Goal: Task Accomplishment & Management: Use online tool/utility

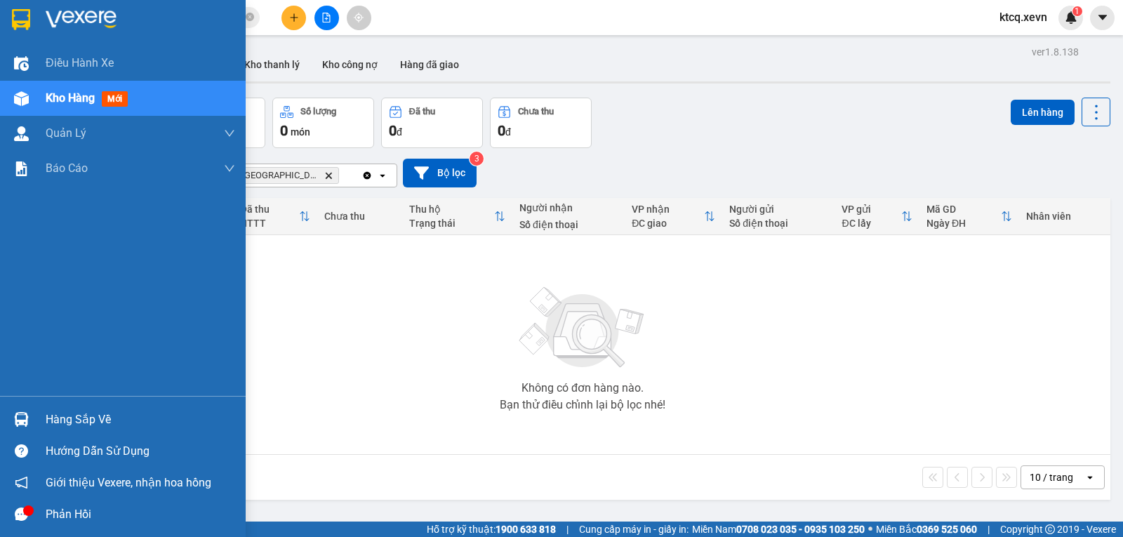
click at [39, 100] on div "Kho hàng mới" at bounding box center [123, 98] width 246 height 35
click at [100, 91] on div "Kho hàng mới" at bounding box center [90, 98] width 88 height 18
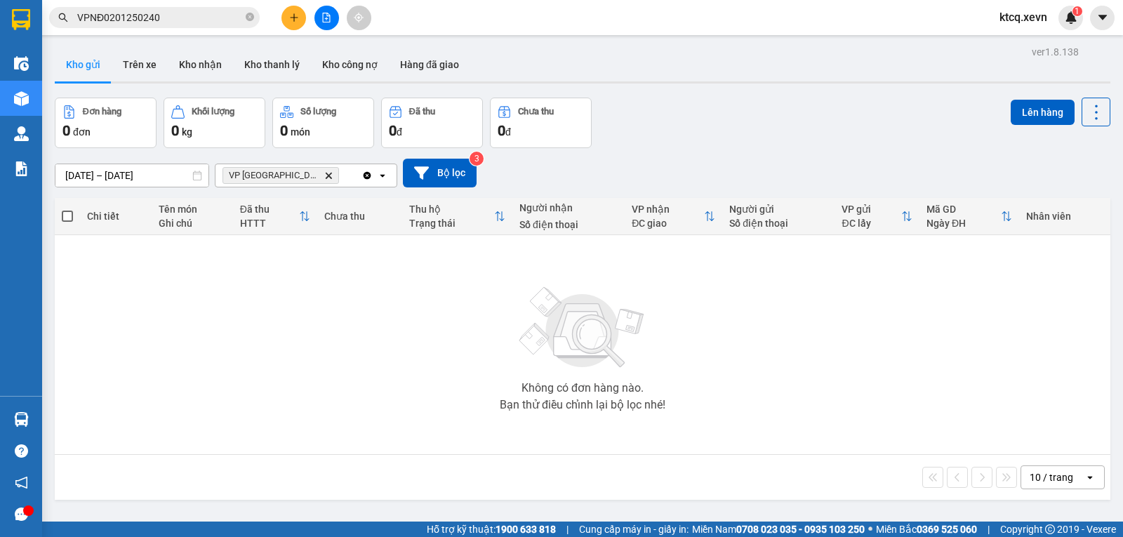
click at [324, 173] on icon "Delete" at bounding box center [328, 175] width 8 height 8
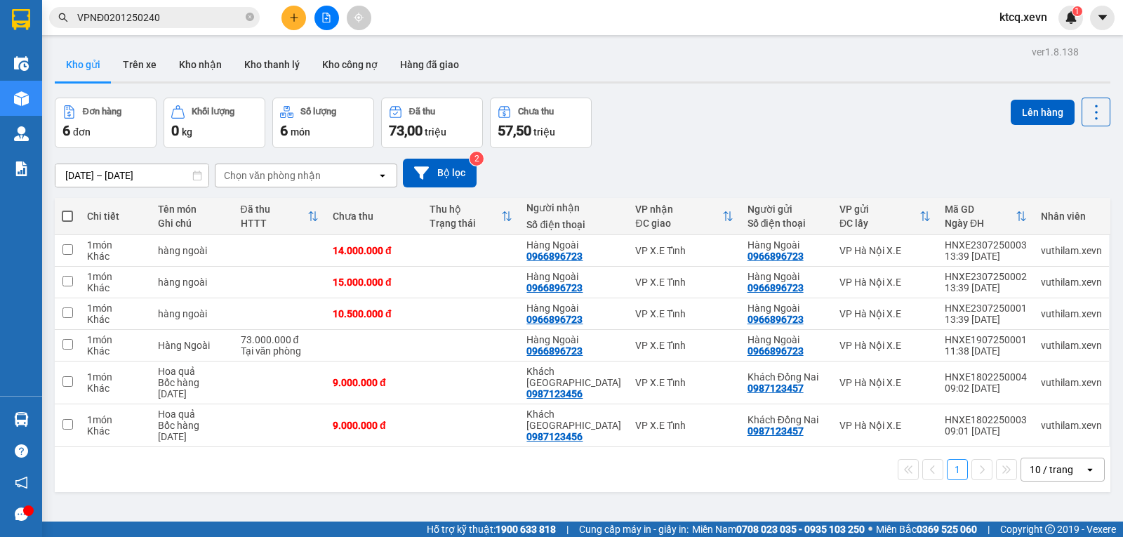
click at [275, 169] on div "Chọn văn phòng nhận" at bounding box center [272, 176] width 97 height 14
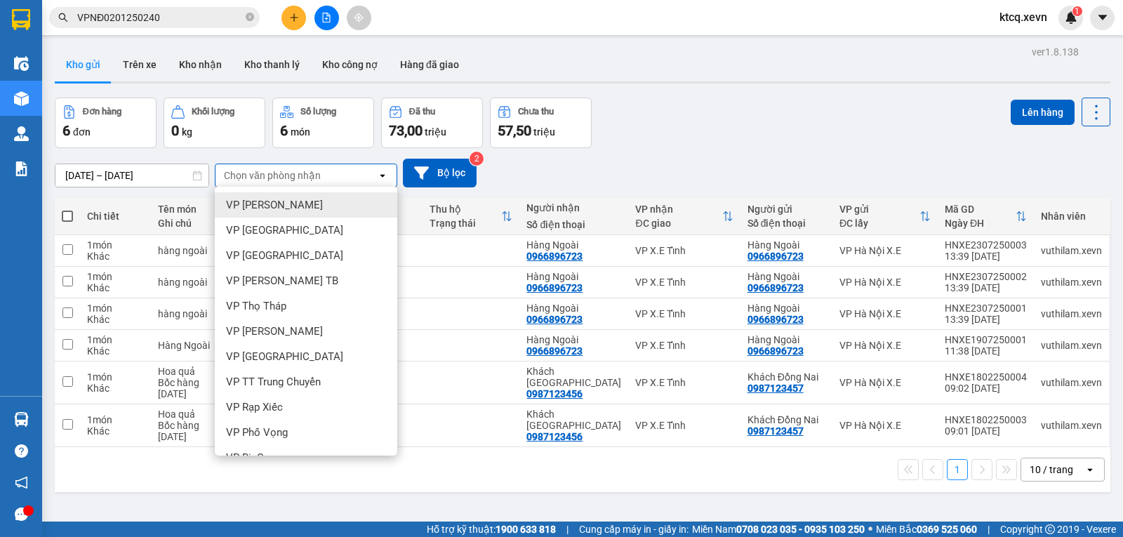
click at [267, 202] on span "VP [PERSON_NAME]" at bounding box center [274, 205] width 97 height 14
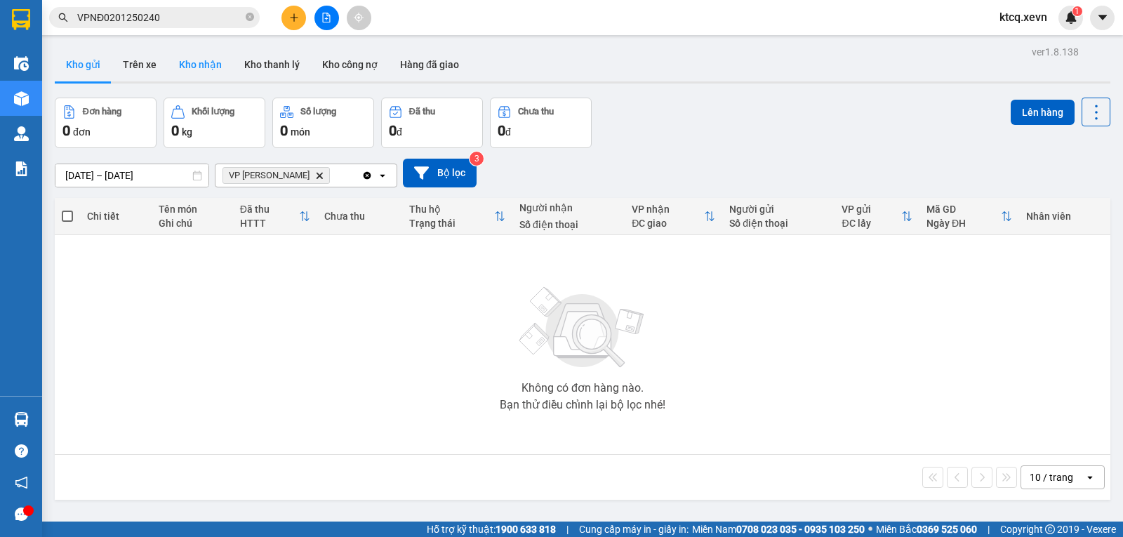
click at [193, 59] on button "Kho nhận" at bounding box center [200, 65] width 65 height 34
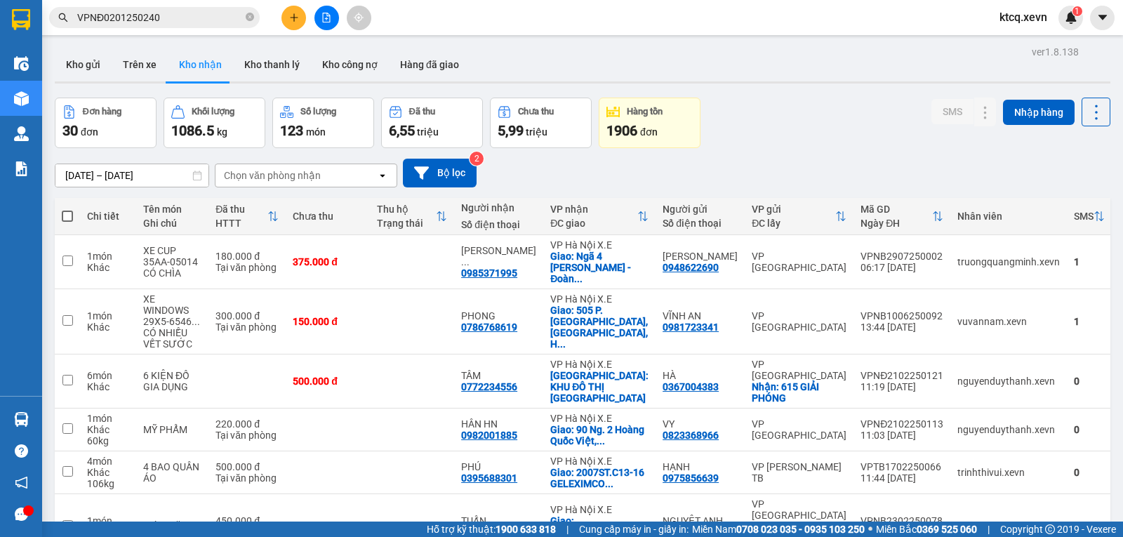
click at [256, 184] on div "Chọn văn phòng nhận" at bounding box center [296, 175] width 161 height 22
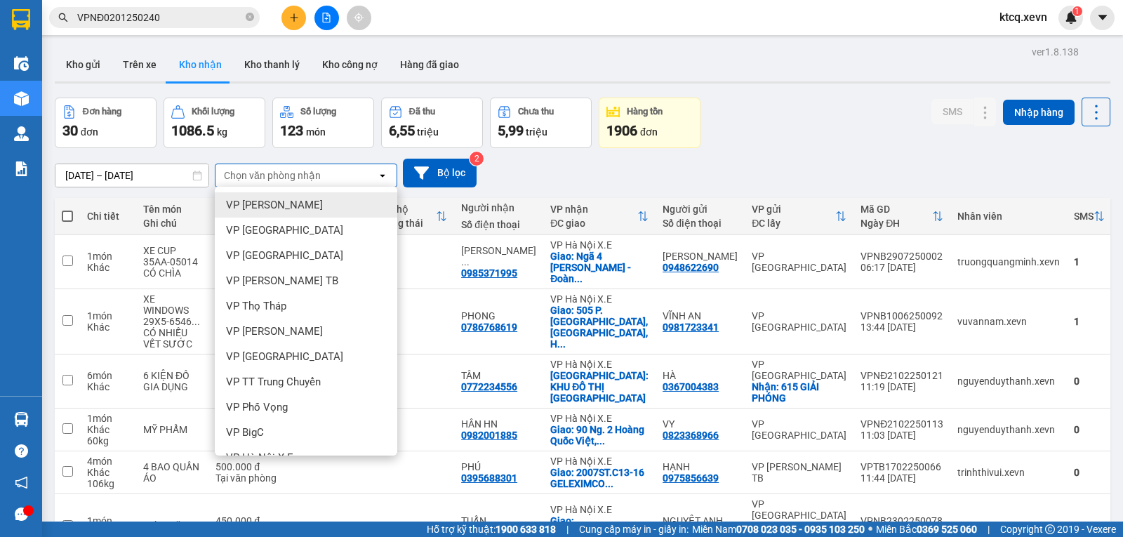
click at [260, 206] on span "VP [PERSON_NAME]" at bounding box center [274, 205] width 97 height 14
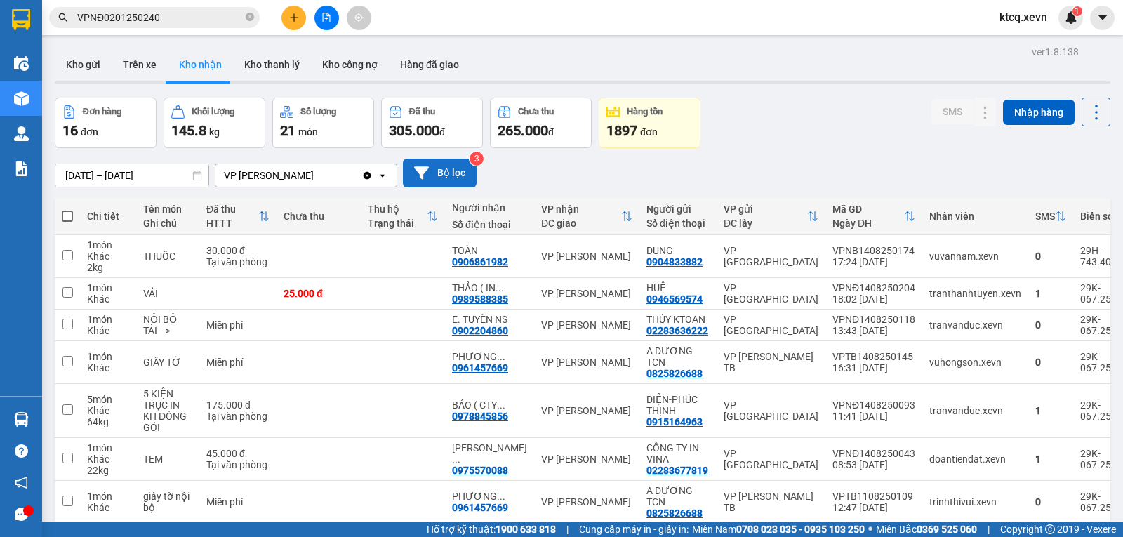
click at [432, 173] on button "Bộ lọc" at bounding box center [440, 173] width 74 height 29
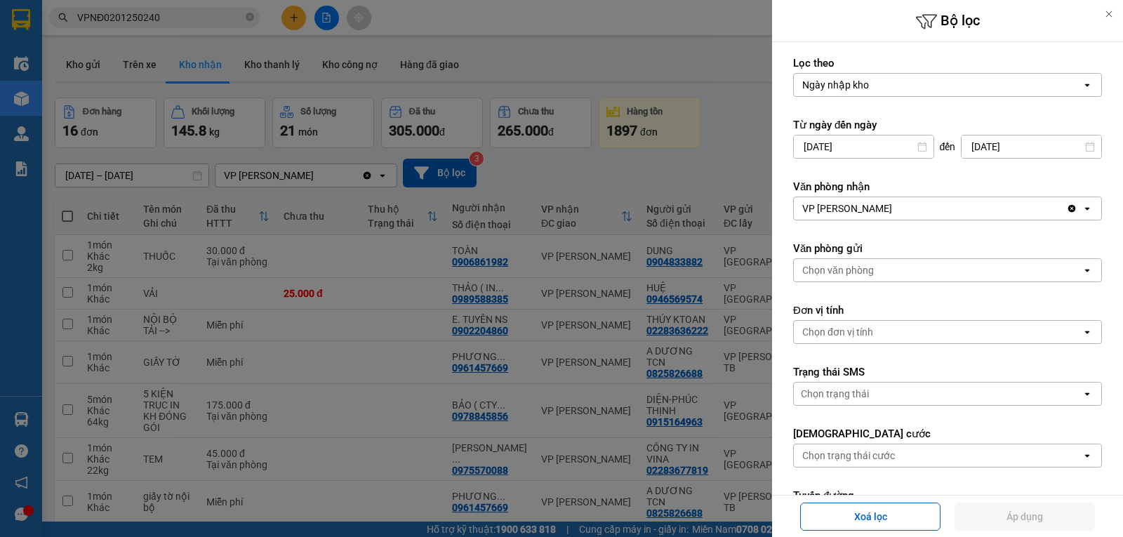
click at [588, 171] on div at bounding box center [561, 268] width 1123 height 537
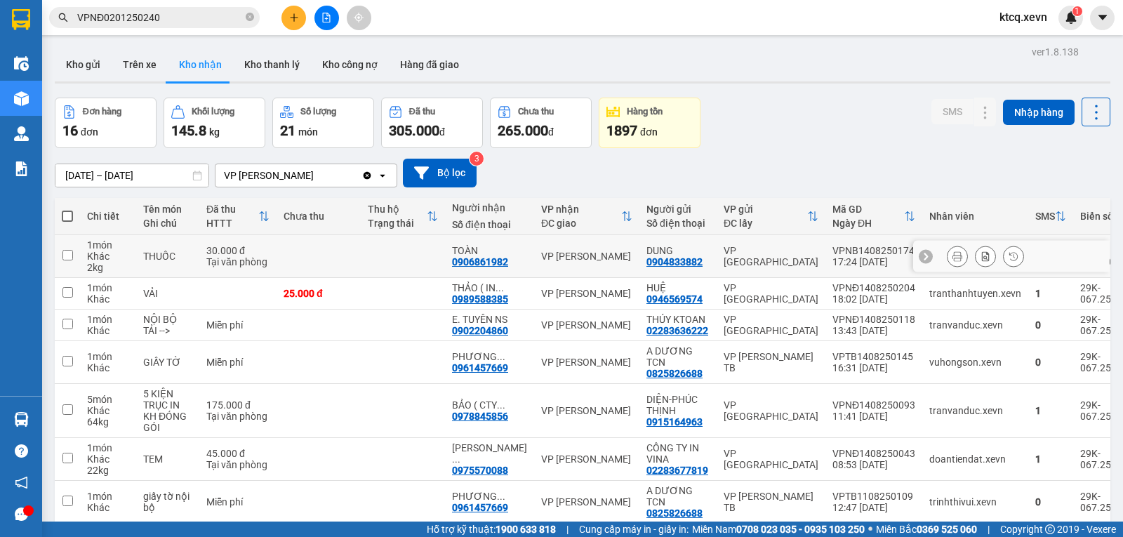
scroll to position [140, 0]
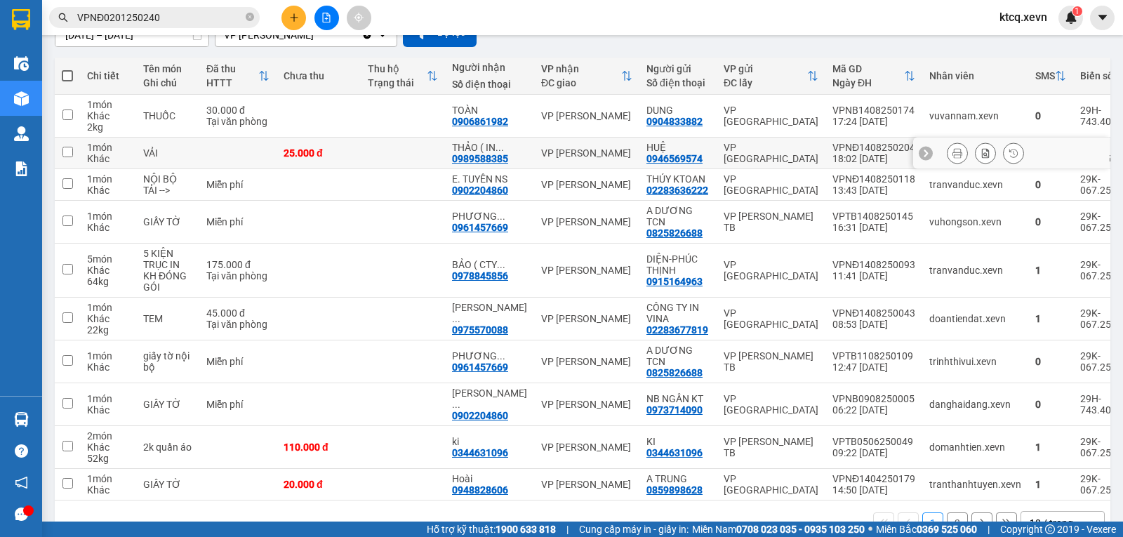
click at [470, 160] on div "0989588385" at bounding box center [480, 158] width 56 height 11
click at [976, 159] on button at bounding box center [986, 153] width 20 height 25
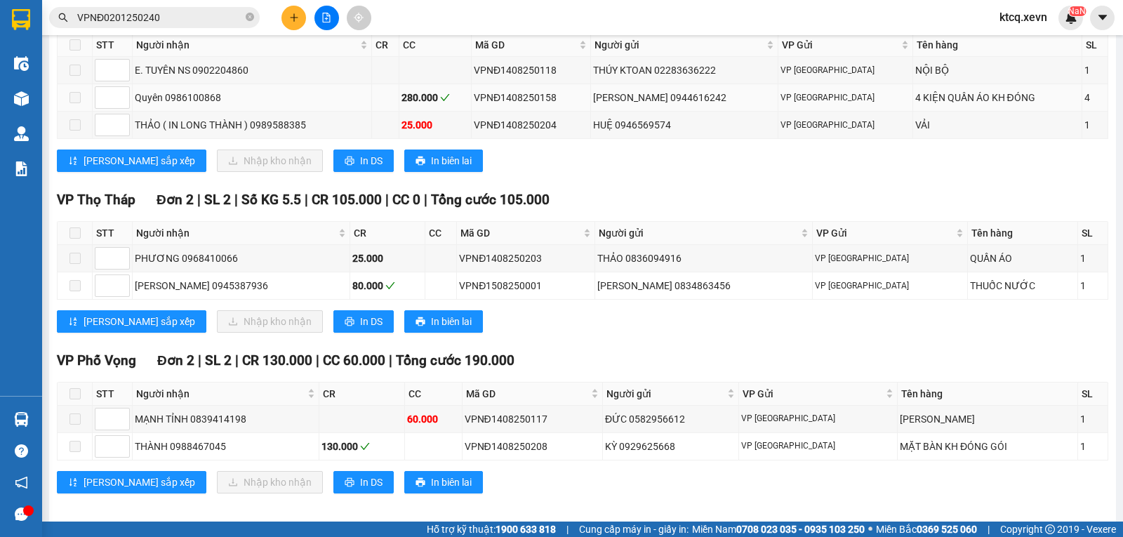
scroll to position [515, 0]
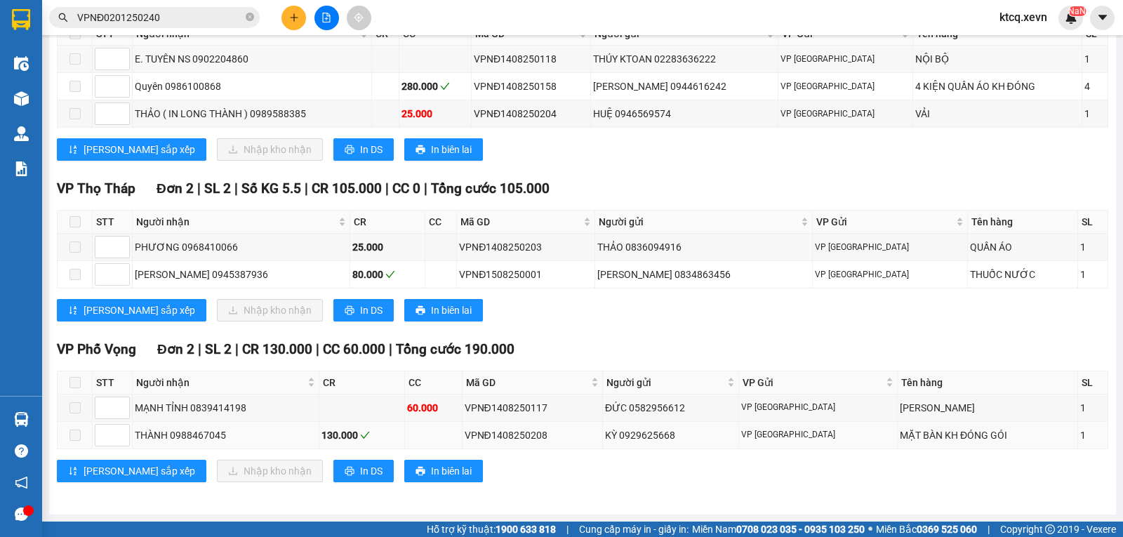
click at [191, 440] on div "THÀNH 0988467045" at bounding box center [226, 435] width 182 height 15
click at [201, 439] on div "THÀNH 0988467045" at bounding box center [226, 435] width 182 height 15
click at [524, 437] on div "VPNĐ1408250208" at bounding box center [533, 435] width 136 height 15
click at [570, 436] on div "VPNĐ1408250208" at bounding box center [533, 435] width 136 height 15
drag, startPoint x: 569, startPoint y: 433, endPoint x: 487, endPoint y: 436, distance: 82.2
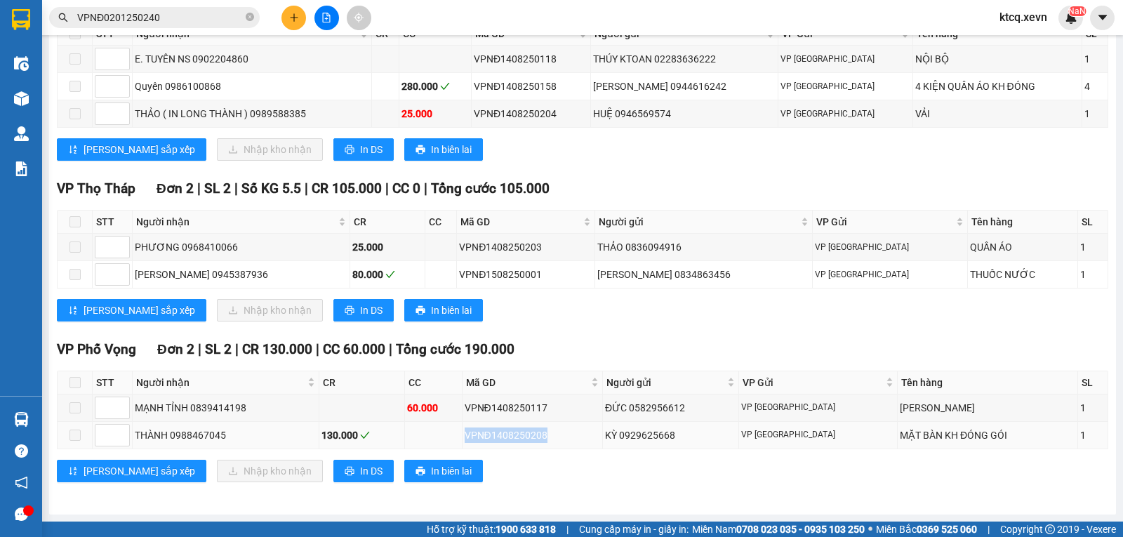
click at [487, 436] on tr "THÀNH 0988467045 130.000 VPNĐ1408250208 KỲ 0929625668 VP [GEOGRAPHIC_DATA] MẶT …" at bounding box center [583, 435] width 1051 height 27
copy div "VPNĐ1408250208"
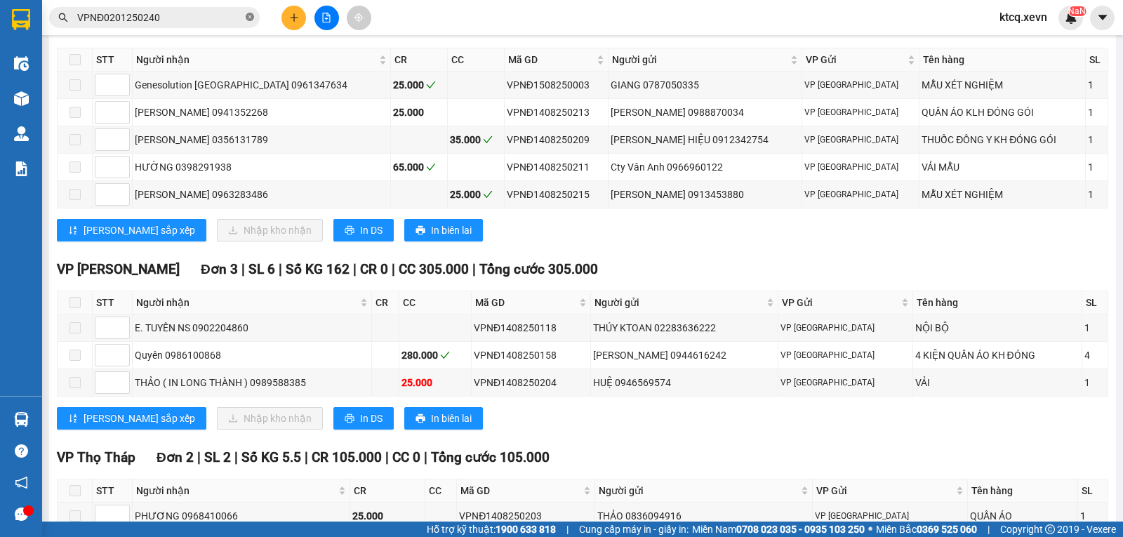
click at [249, 20] on icon "close-circle" at bounding box center [250, 17] width 8 height 8
paste input "VPNĐ1408250208"
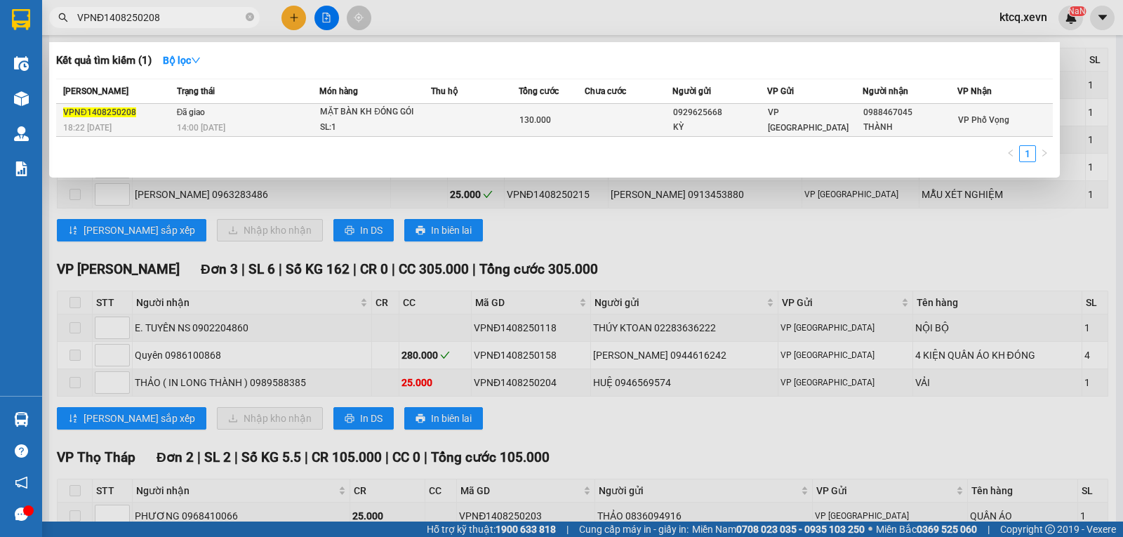
type input "VPNĐ1408250208"
click at [115, 114] on span "VPNĐ1408250208" at bounding box center [99, 112] width 73 height 10
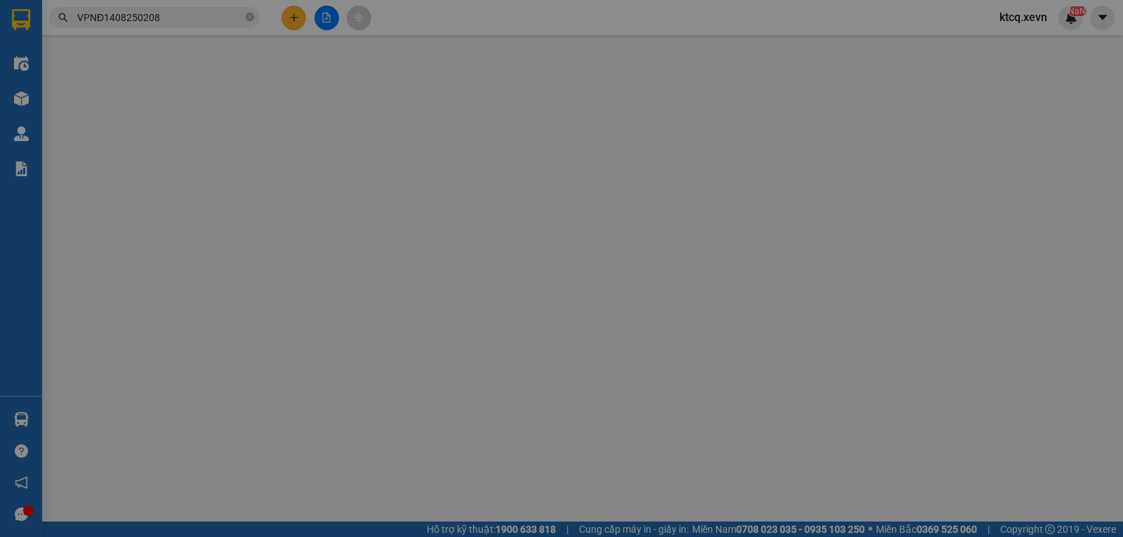
type input "0929625668"
type input "KỲ"
type input "0988467045"
type input "THÀNH"
type input "036089005321 [PERSON_NAME], 4/7 [PERSON_NAME]"
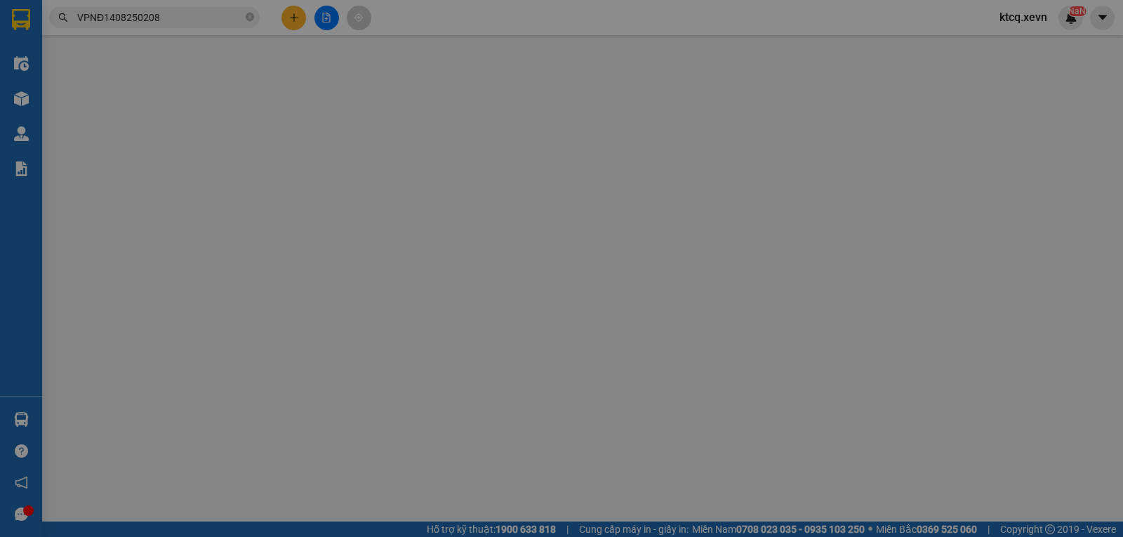
type input "130.000"
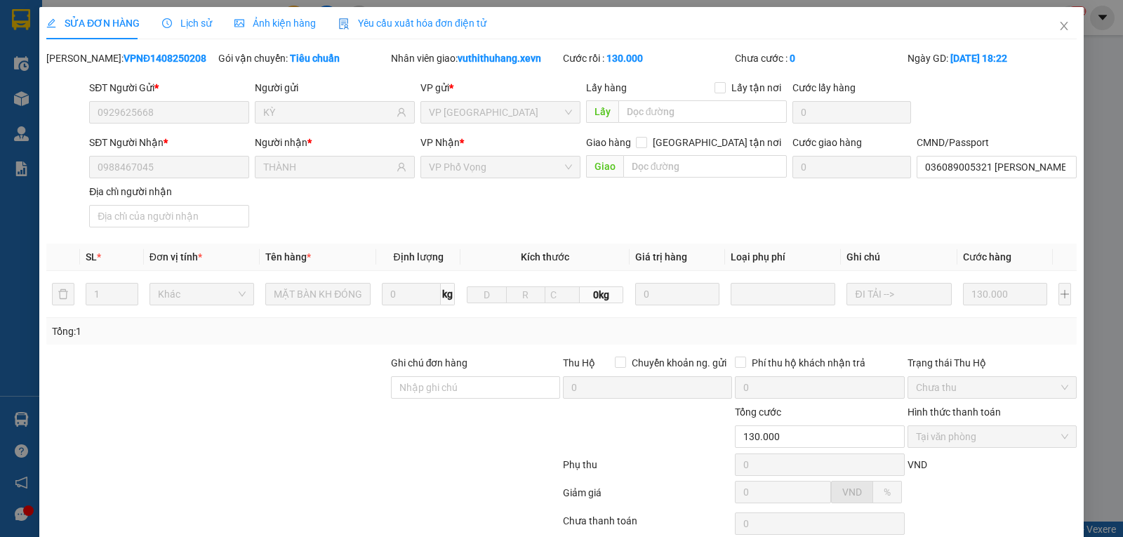
click at [182, 25] on span "Lịch sử" at bounding box center [187, 23] width 50 height 11
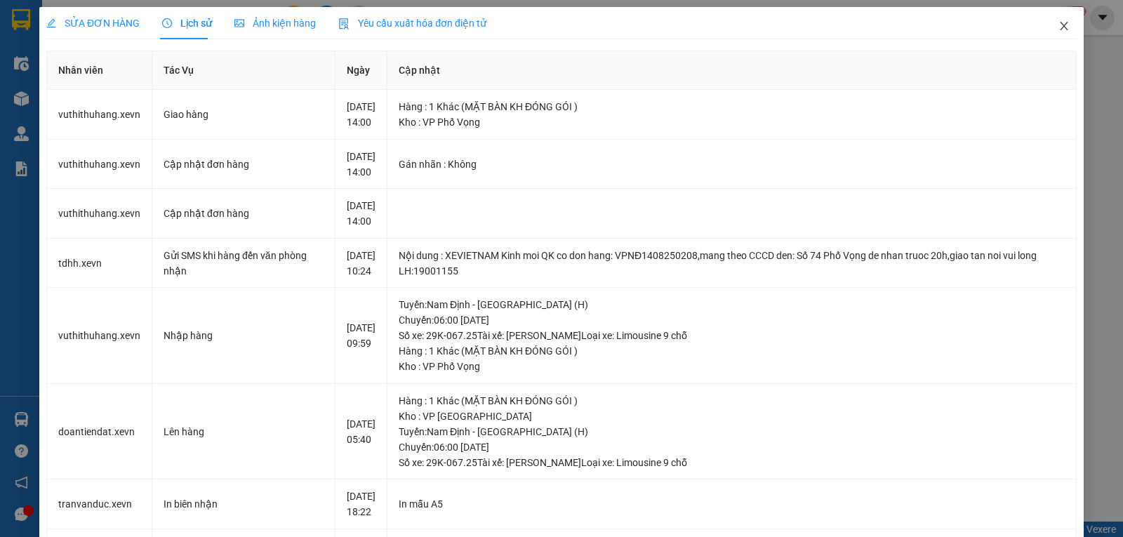
click at [1059, 25] on icon "close" at bounding box center [1064, 25] width 11 height 11
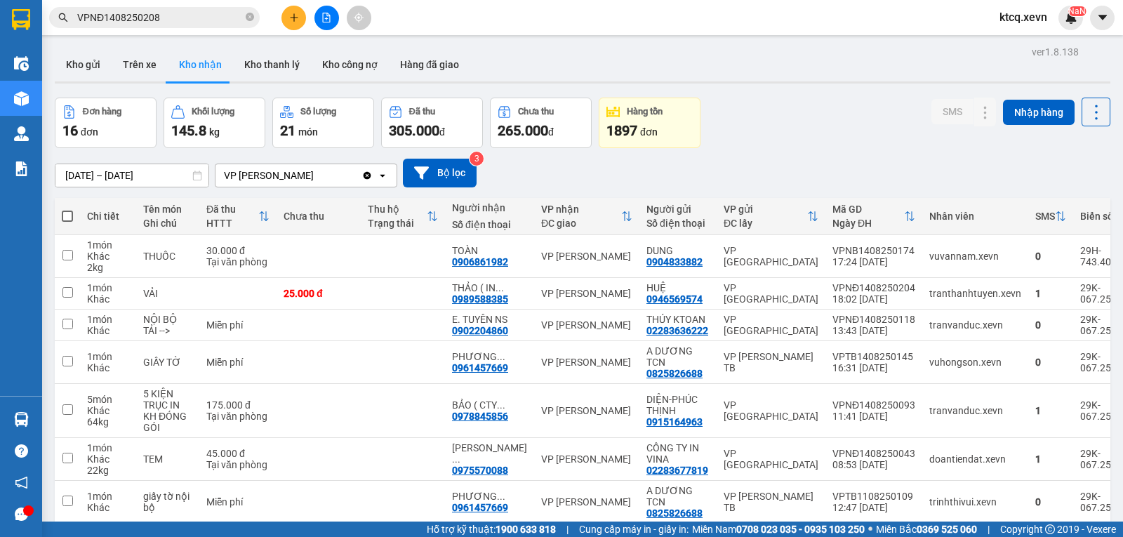
click at [366, 178] on icon "Clear value" at bounding box center [368, 175] width 8 height 8
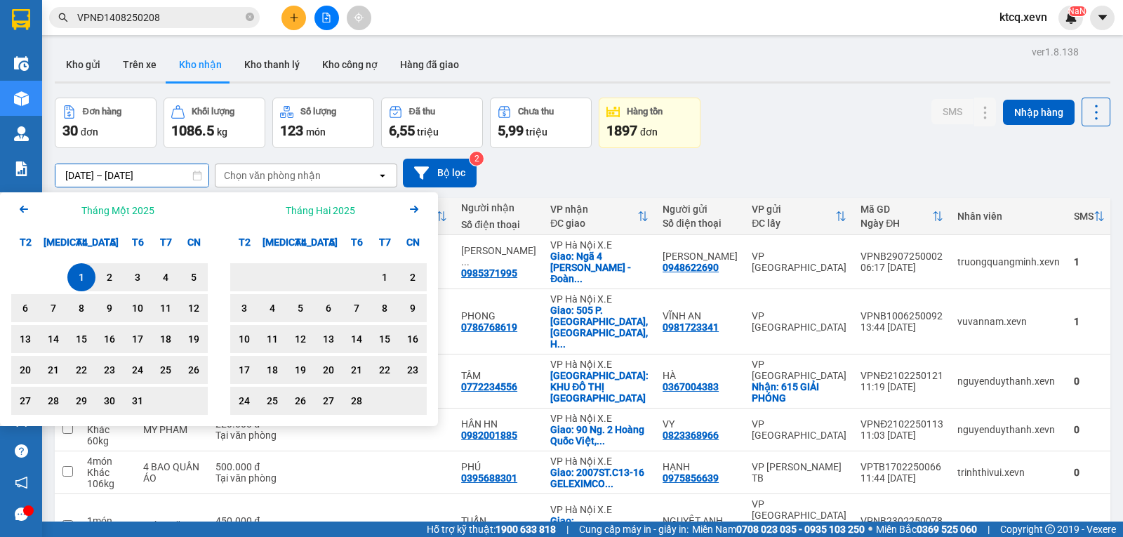
drag, startPoint x: 131, startPoint y: 174, endPoint x: 229, endPoint y: 183, distance: 98.0
click at [229, 183] on div "[DATE] – [DATE] Press the down arrow key to interact with the calendar and sele…" at bounding box center [583, 173] width 1056 height 29
type input "[DATE] – [DATE]"
click at [421, 168] on icon at bounding box center [421, 172] width 15 height 13
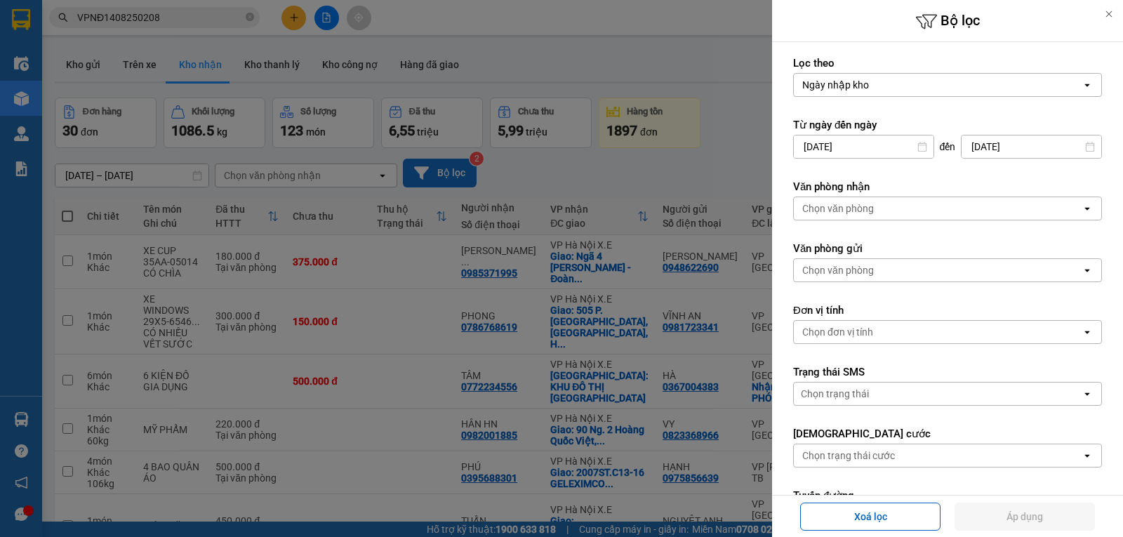
click at [606, 167] on div at bounding box center [561, 268] width 1123 height 537
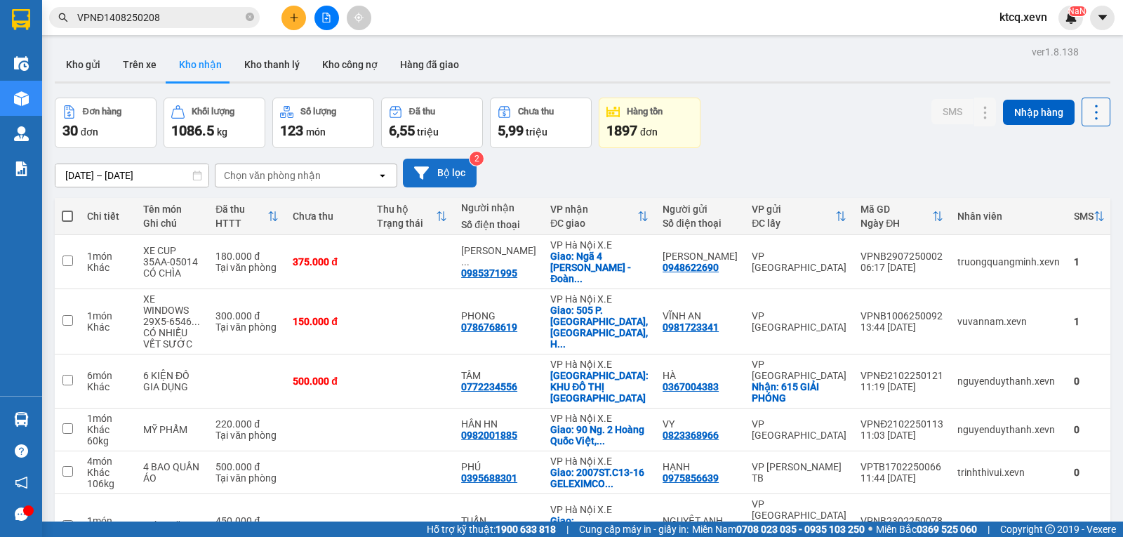
click at [1088, 113] on icon at bounding box center [1097, 113] width 20 height 20
click at [1078, 149] on span "Xuất excel" at bounding box center [1069, 150] width 45 height 14
click at [347, 166] on div "Chọn văn phòng nhận" at bounding box center [296, 175] width 161 height 22
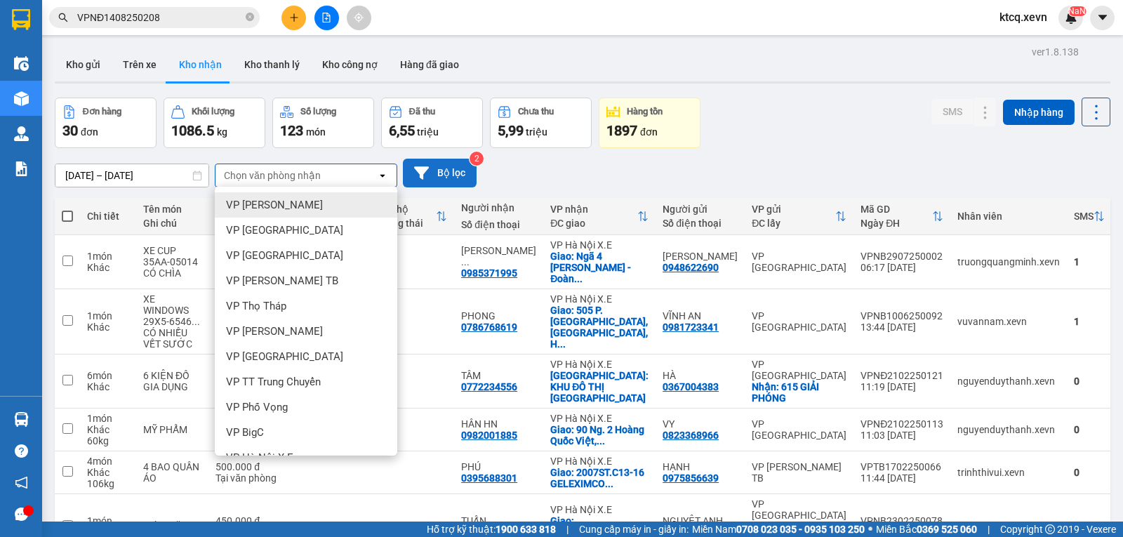
click at [571, 171] on div "[DATE] – [DATE] Press the down arrow key to interact with the calendar and sele…" at bounding box center [583, 173] width 1056 height 29
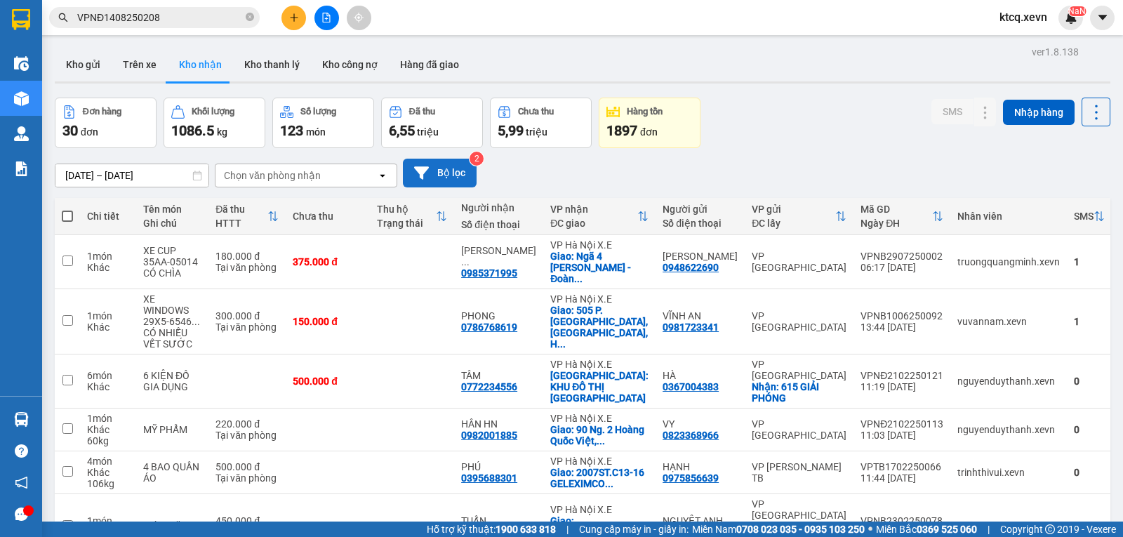
click at [252, 178] on div "Chọn văn phòng nhận" at bounding box center [272, 176] width 97 height 14
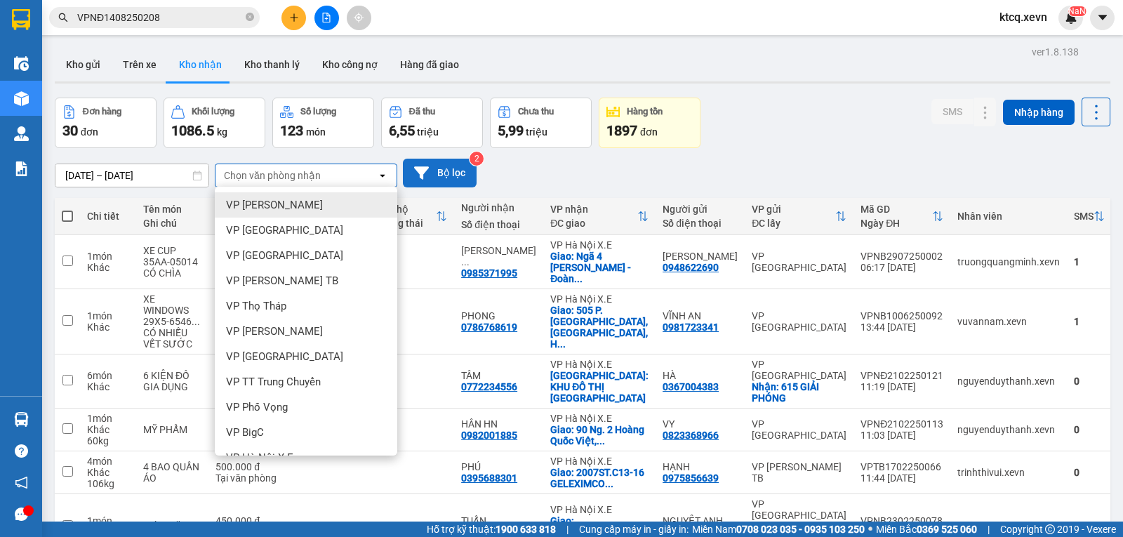
click at [261, 205] on span "VP [PERSON_NAME]" at bounding box center [274, 205] width 97 height 14
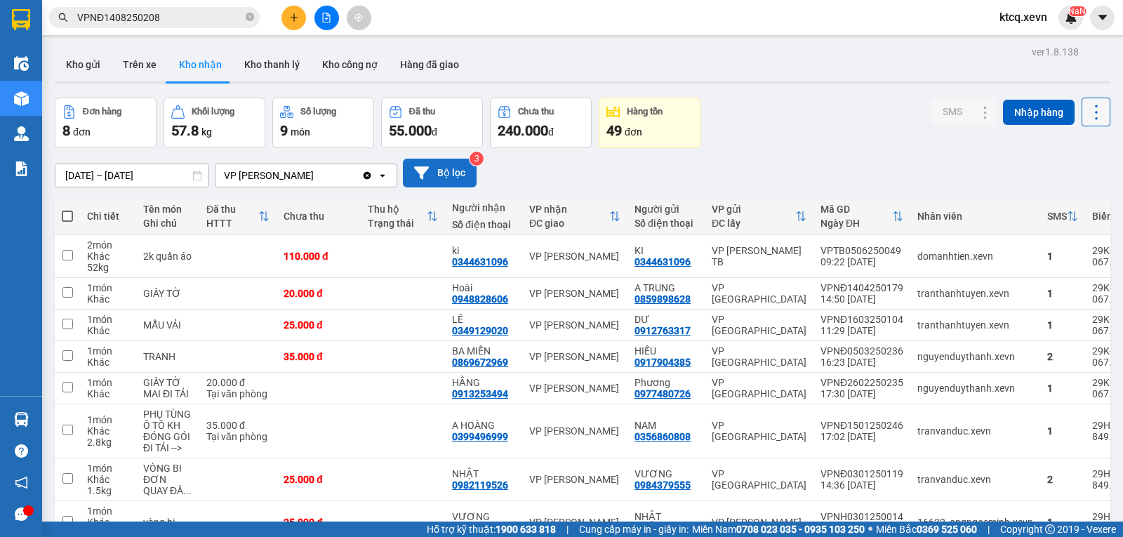
click at [1087, 114] on icon at bounding box center [1097, 113] width 20 height 20
click at [1069, 150] on span "Xuất excel" at bounding box center [1069, 150] width 45 height 14
click at [1082, 98] on button at bounding box center [1096, 112] width 29 height 29
click at [1051, 171] on span "Làm mới" at bounding box center [1066, 176] width 39 height 14
click at [1095, 119] on icon at bounding box center [1096, 112] width 3 height 15
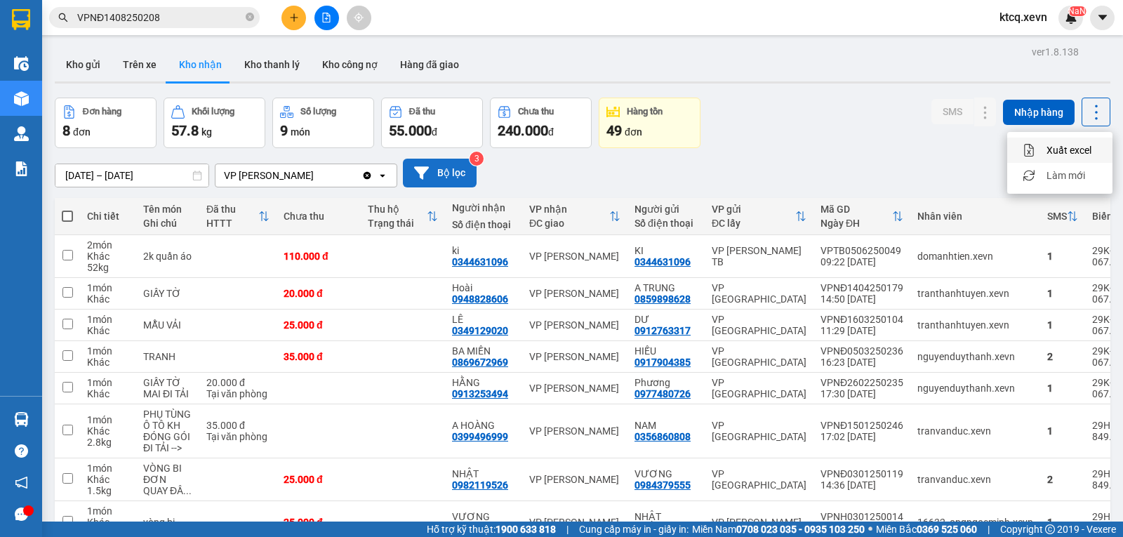
click at [1065, 145] on span "Xuất excel" at bounding box center [1069, 150] width 45 height 14
click at [317, 60] on button "Kho công nợ" at bounding box center [350, 65] width 78 height 34
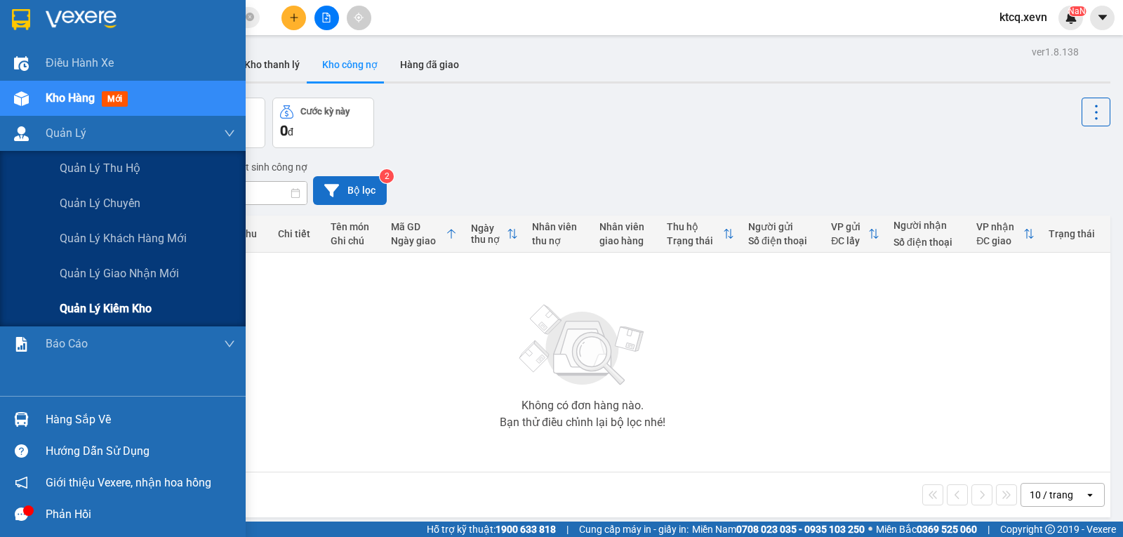
click at [111, 301] on span "Quản lý kiểm kho" at bounding box center [106, 309] width 92 height 18
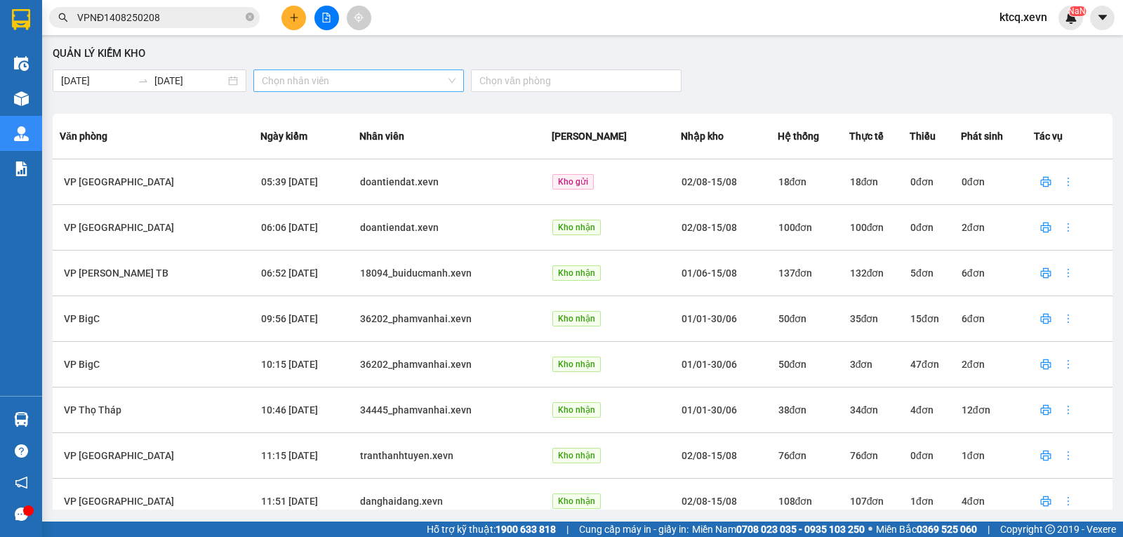
scroll to position [110, 0]
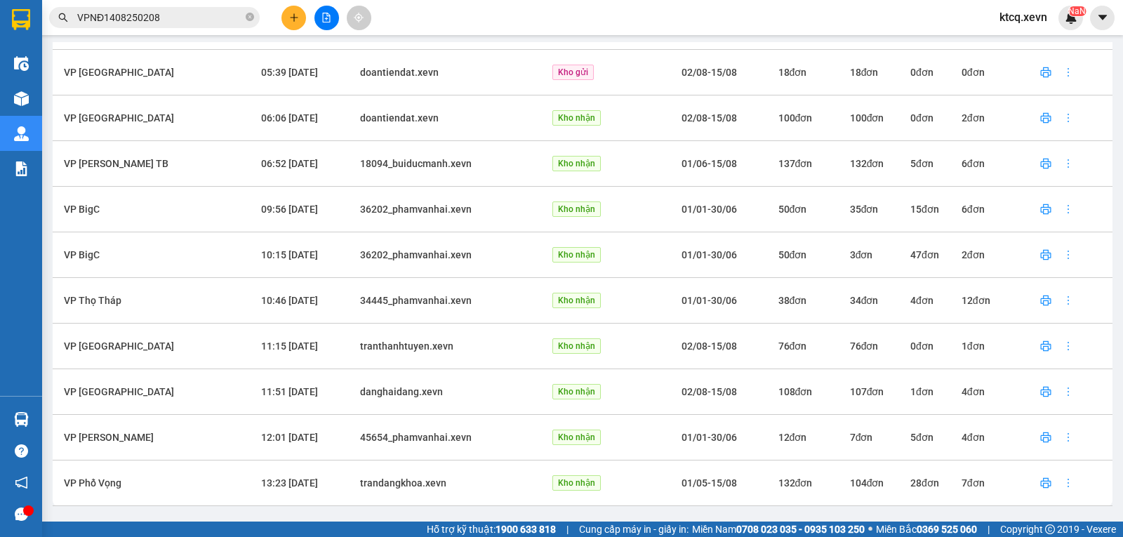
click at [779, 482] on span "132 đơn" at bounding box center [796, 482] width 34 height 11
click at [553, 480] on span "Kho nhận" at bounding box center [577, 482] width 48 height 15
click at [95, 485] on span "VP Phố Vọng" at bounding box center [93, 482] width 58 height 11
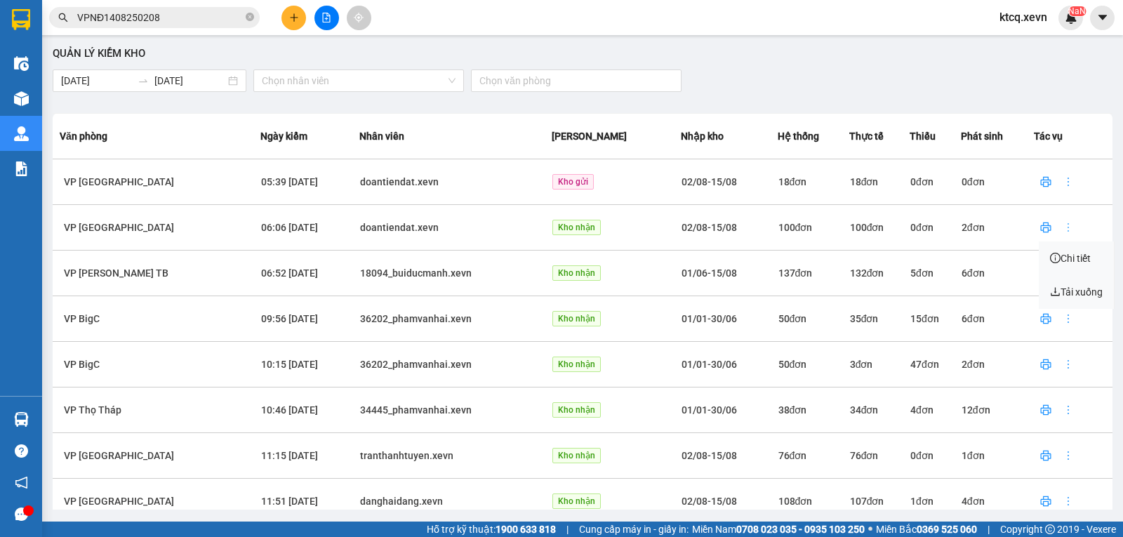
click at [1063, 230] on icon "more" at bounding box center [1068, 227] width 11 height 11
click at [1053, 260] on icon "info-circle" at bounding box center [1055, 258] width 11 height 11
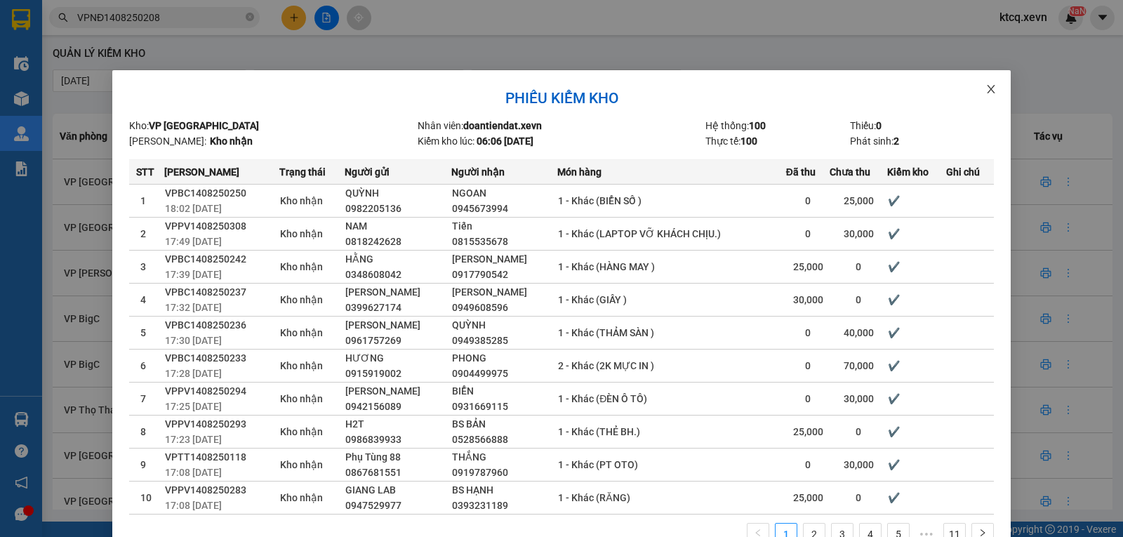
click at [986, 93] on icon "close" at bounding box center [991, 89] width 11 height 11
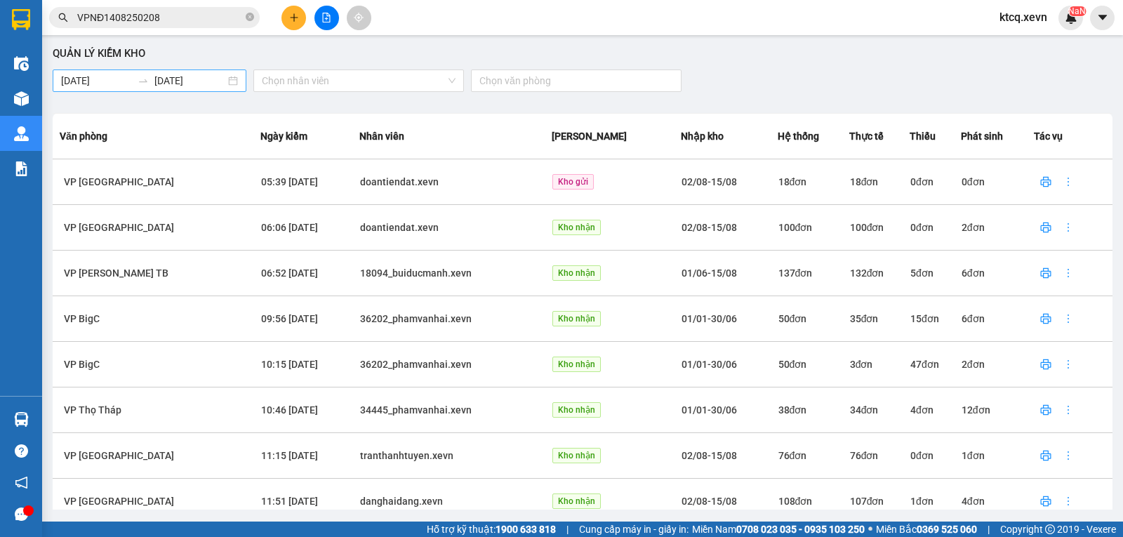
click at [132, 77] on input "[DATE]" at bounding box center [96, 80] width 71 height 15
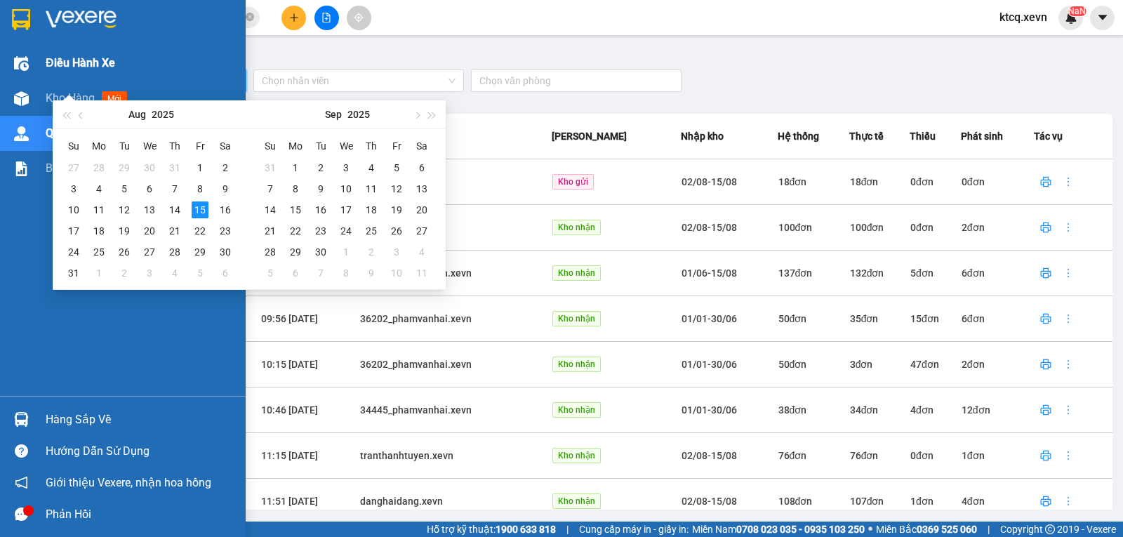
drag, startPoint x: 120, startPoint y: 81, endPoint x: 22, endPoint y: 76, distance: 98.4
click at [22, 76] on section "Kết quả tìm kiếm ( 1 ) Bộ lọc Mã ĐH Trạng thái Món hàng Thu hộ Tổng cước Chưa c…" at bounding box center [561, 268] width 1123 height 537
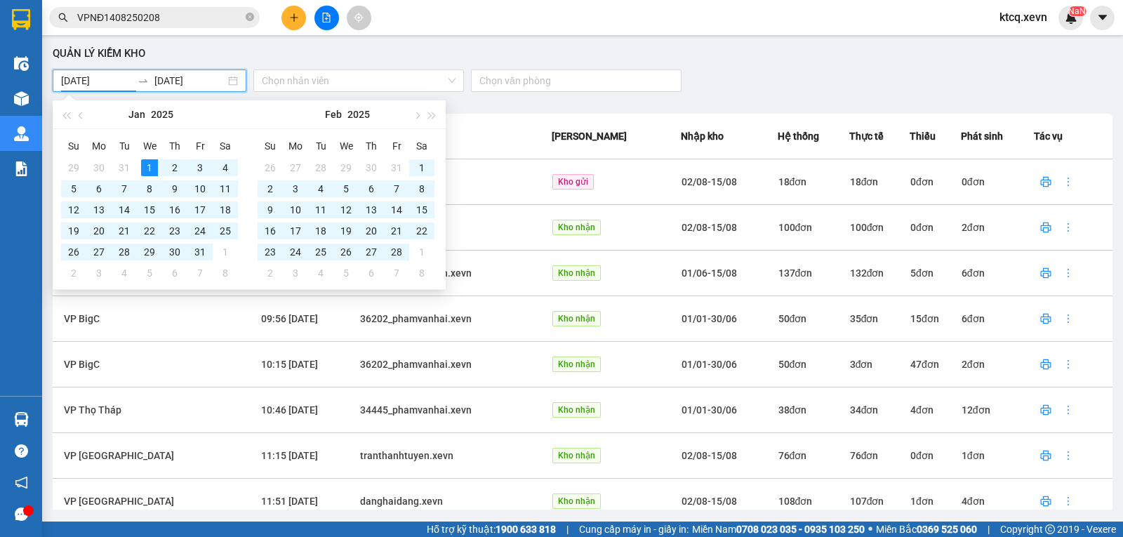
type input "[DATE]"
click at [219, 77] on input "[DATE]" at bounding box center [189, 80] width 71 height 15
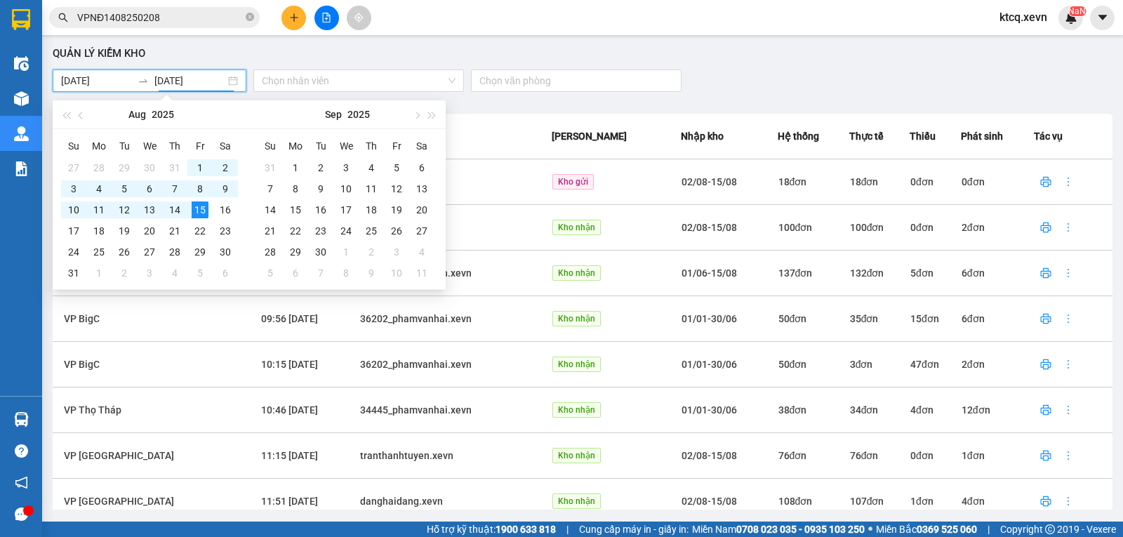
drag, startPoint x: 198, startPoint y: 77, endPoint x: 152, endPoint y: 69, distance: 47.0
click at [152, 70] on div "[DATE] [DATE]" at bounding box center [150, 81] width 194 height 22
type input "[DATE]"
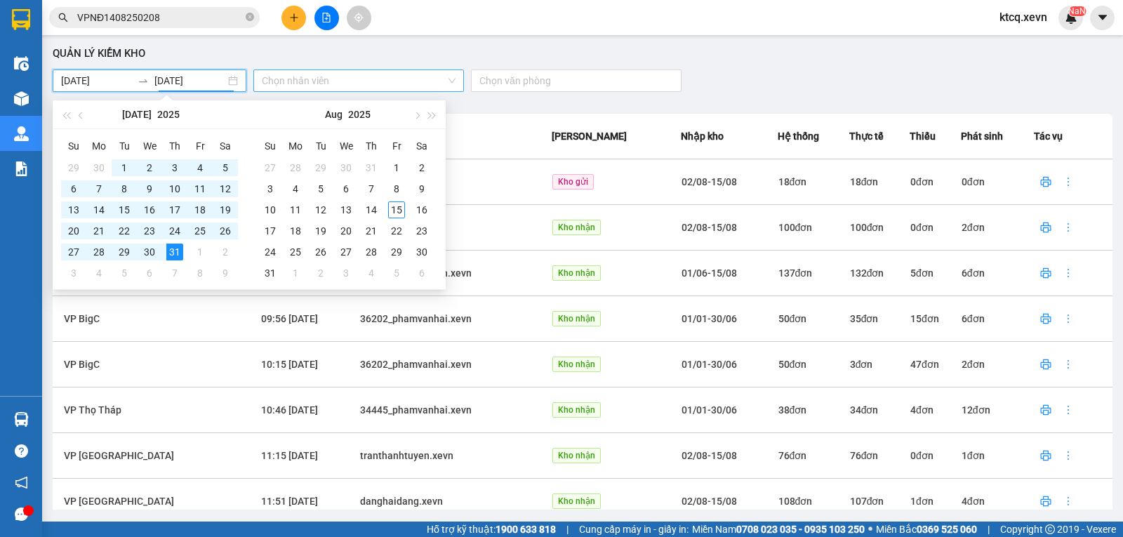
click at [307, 77] on input "search" at bounding box center [354, 80] width 184 height 21
type input "[DATE]"
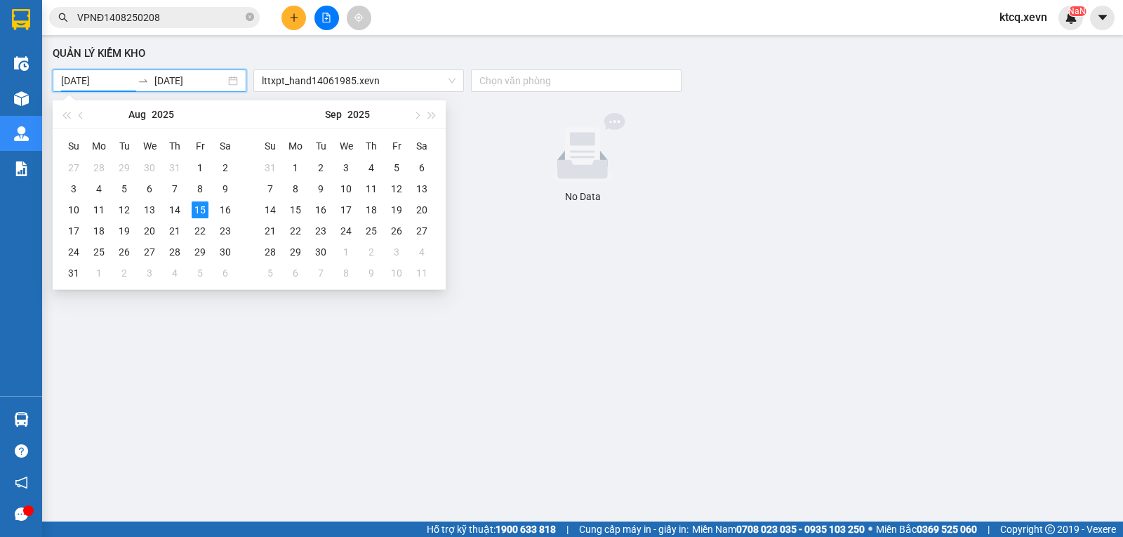
click at [78, 79] on input "[DATE]" at bounding box center [96, 80] width 71 height 15
click at [177, 77] on input "[DATE]" at bounding box center [189, 80] width 71 height 15
type input "[DATE]"
click at [196, 213] on div "15" at bounding box center [200, 210] width 17 height 17
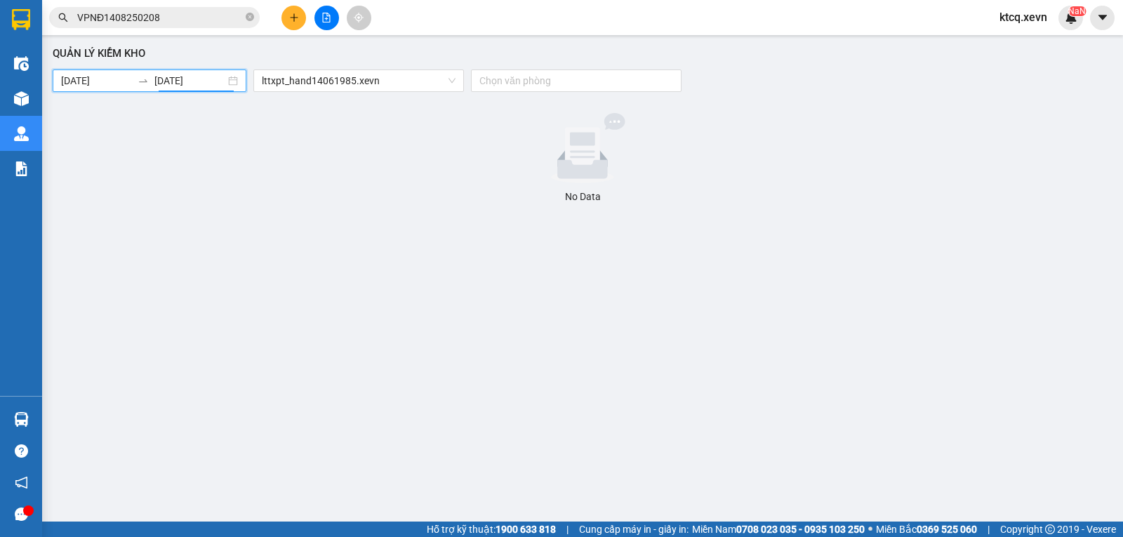
click at [142, 82] on icon "swap-right" at bounding box center [143, 80] width 11 height 11
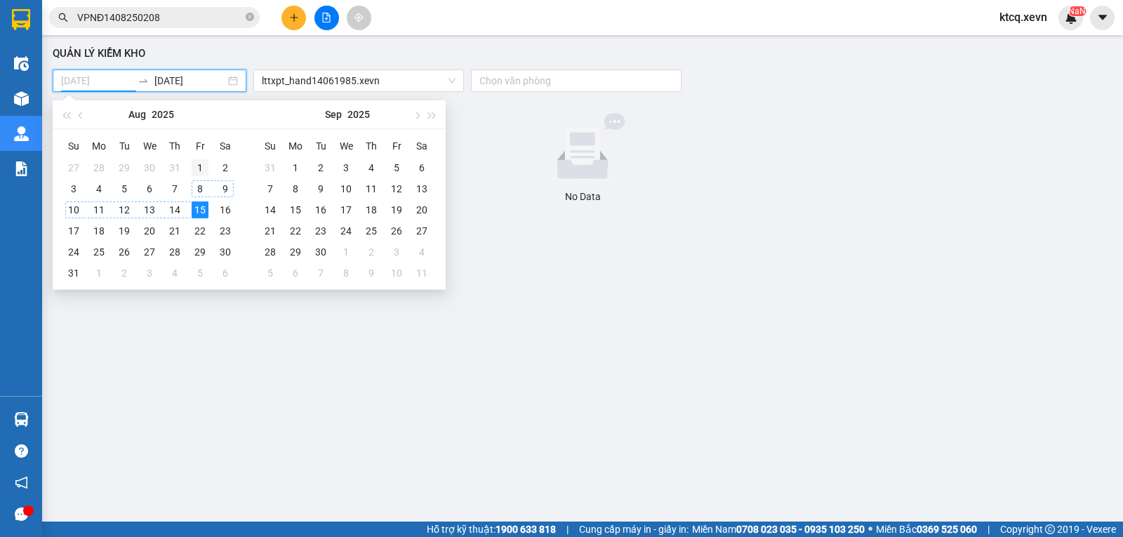
type input "[DATE]"
click at [196, 159] on div "1" at bounding box center [200, 167] width 17 height 17
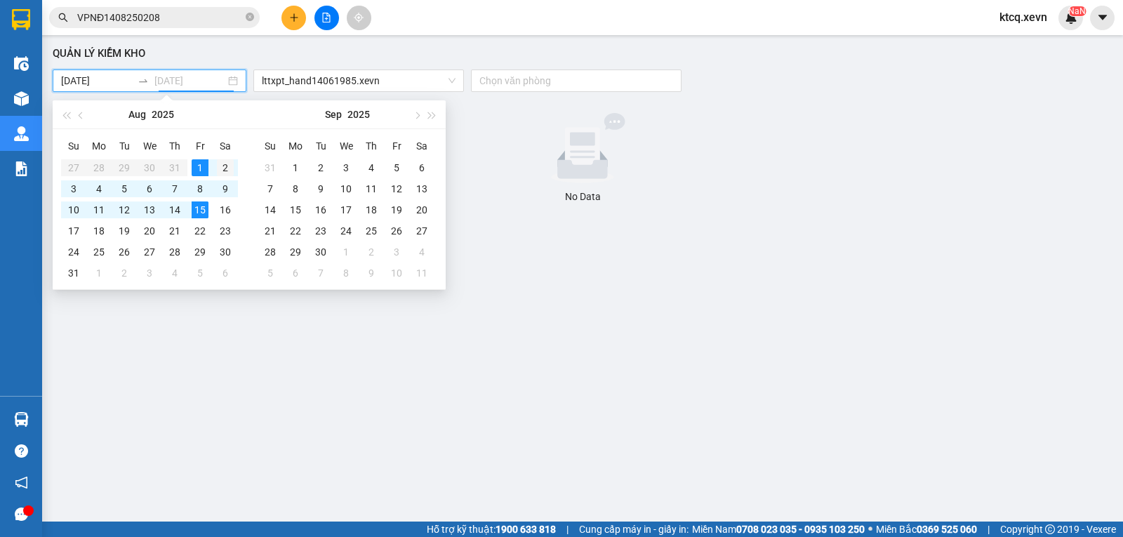
type input "[DATE]"
click at [224, 168] on div "2" at bounding box center [225, 167] width 17 height 17
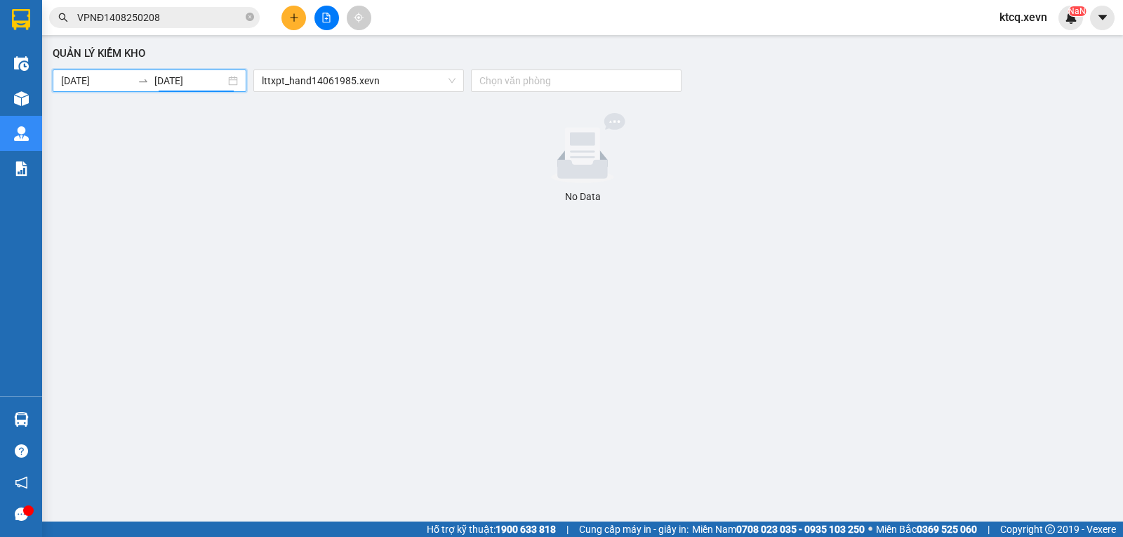
click at [193, 72] on div "[DATE] [DATE]" at bounding box center [150, 81] width 194 height 22
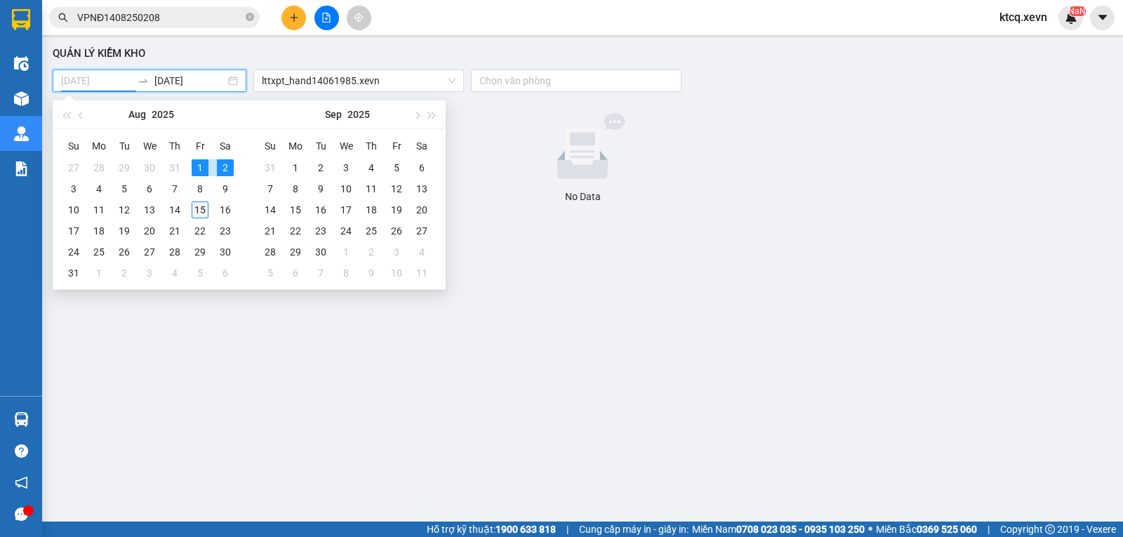
type input "[DATE]"
click at [195, 203] on div "15" at bounding box center [200, 210] width 17 height 17
click at [198, 162] on table "Su Mo Tu We Th Fr Sa 27 28 29 30 31 1 2 3 4 5 6 7 8 9 10 11 12 13 14 15 16 17 1…" at bounding box center [149, 209] width 177 height 149
click at [200, 166] on table "Su Mo Tu We Th Fr Sa 27 28 29 30 31 1 2 3 4 5 6 7 8 9 10 11 12 13 14 15 16 17 1…" at bounding box center [149, 209] width 177 height 149
type input "[DATE]"
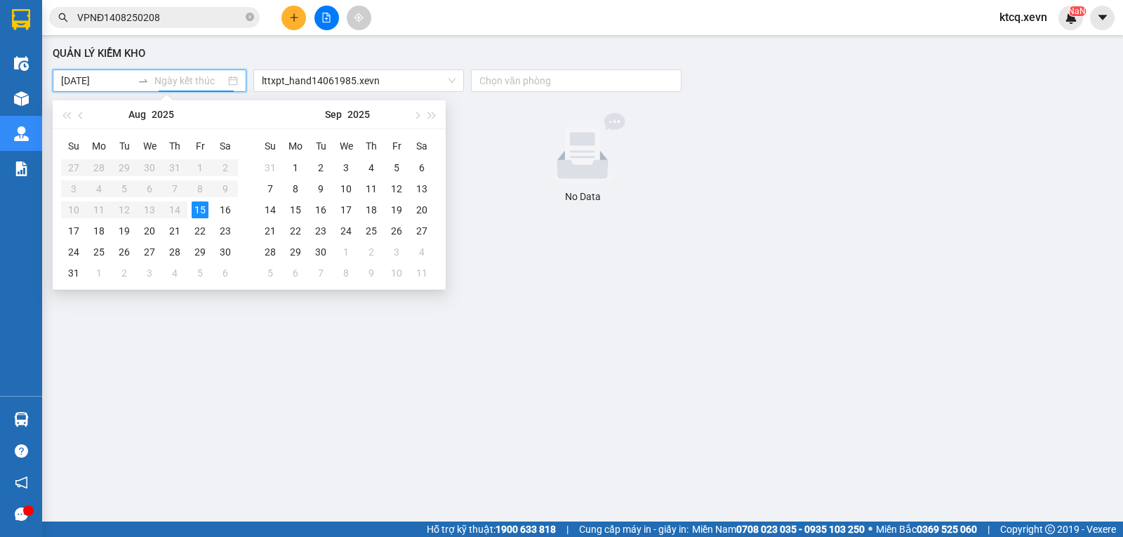
type input "[DATE]"
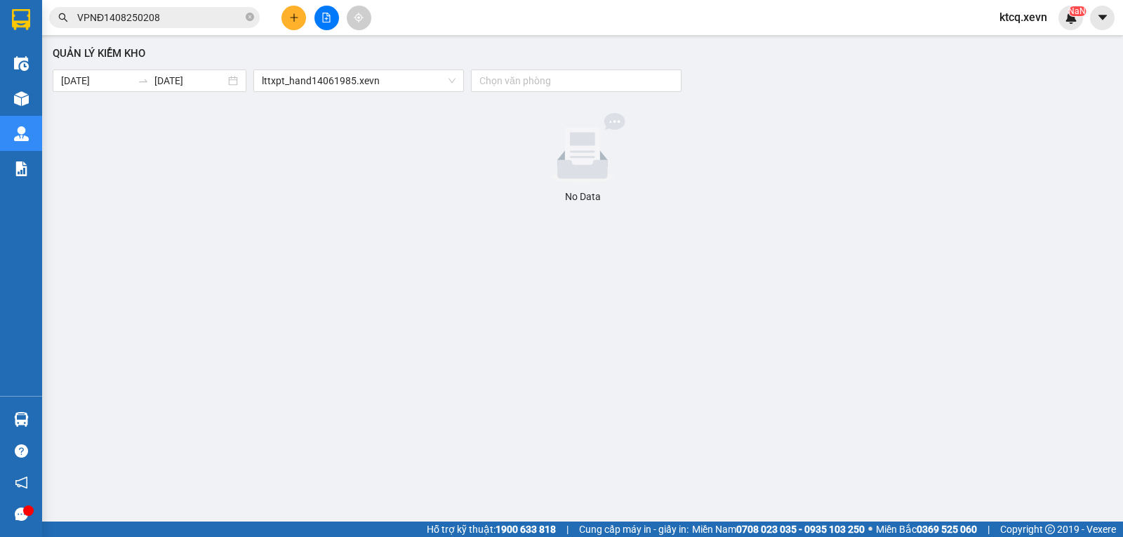
click at [491, 102] on div "Quản lý kiểm kho [DATE] [DATE] lttxpt_hand14061985.xevn Chọn văn phòng No Data" at bounding box center [582, 276] width 1067 height 468
click at [51, 75] on div "Quản lý kiểm kho [DATE] [DATE] lttxpt_hand14061985.xevn Chọn văn phòng No Data" at bounding box center [582, 276] width 1067 height 468
click at [54, 77] on div "[DATE] [DATE]" at bounding box center [150, 81] width 194 height 22
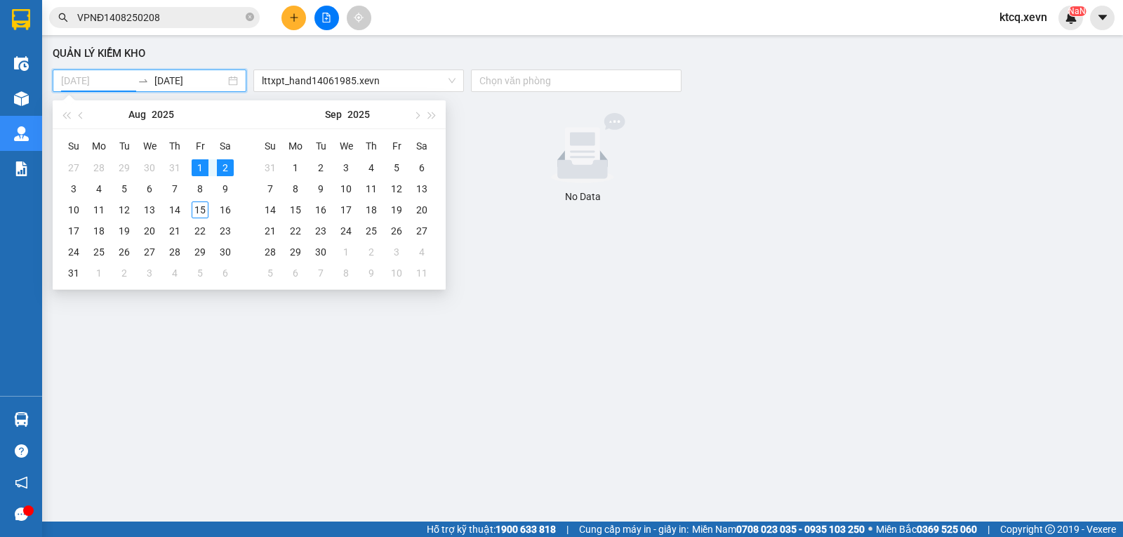
type input "[DATE]"
click at [197, 168] on div "1" at bounding box center [200, 167] width 17 height 17
type input "[DATE]"
click at [199, 205] on div "15" at bounding box center [200, 210] width 17 height 17
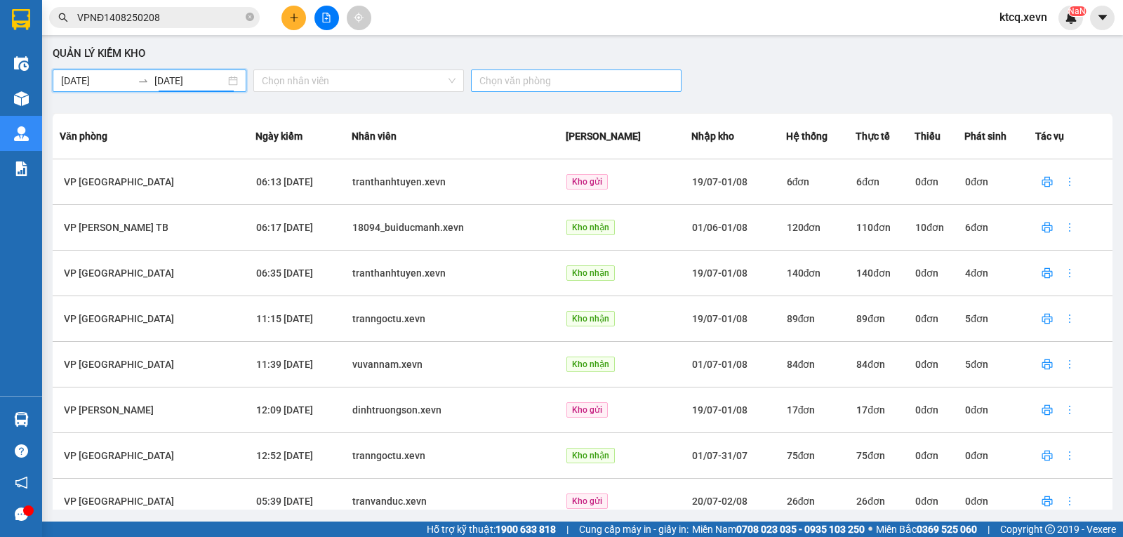
click at [541, 86] on div at bounding box center [570, 80] width 190 height 17
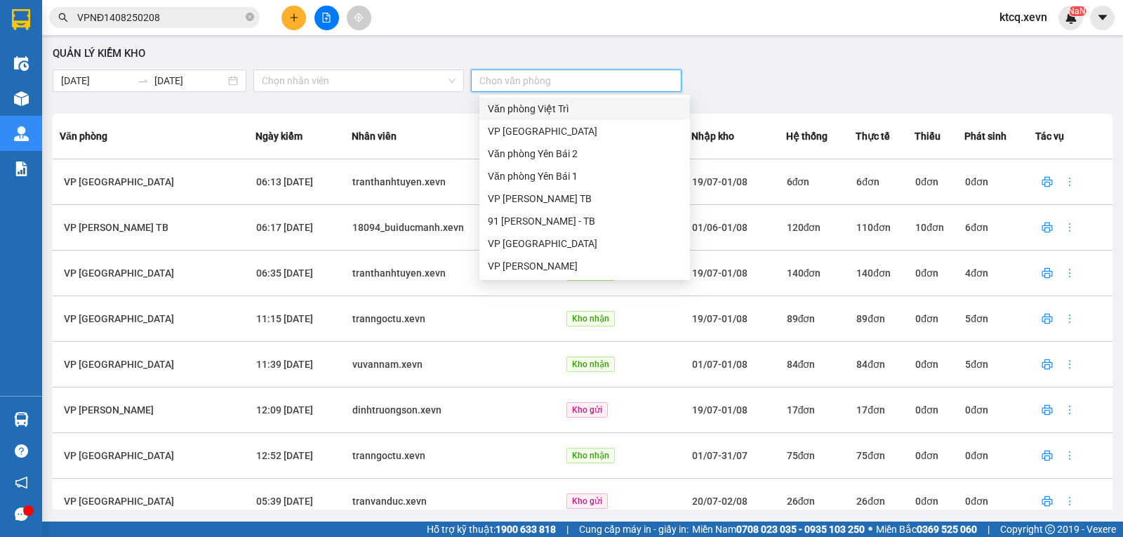
click at [543, 112] on div "Văn phòng Việt Trì" at bounding box center [585, 108] width 194 height 15
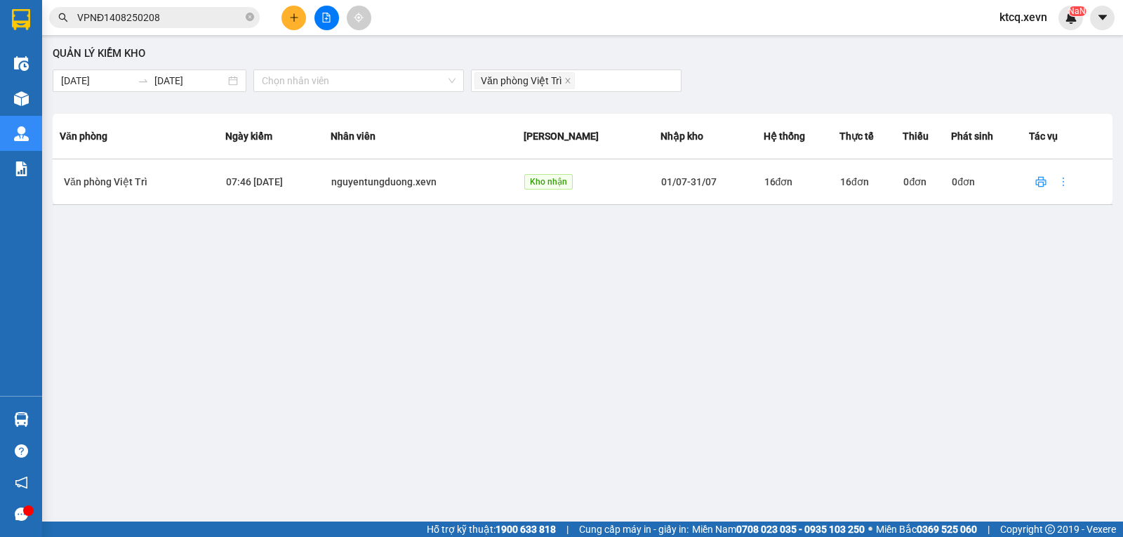
click at [413, 321] on div "Quản lý kiểm kho [DATE] [DATE] Chọn nhân viên Văn phòng Việt Trì Văn phòng Ngày…" at bounding box center [582, 276] width 1067 height 468
click at [1064, 184] on icon "more" at bounding box center [1063, 181] width 11 height 11
click at [1027, 214] on span "Chi tiết" at bounding box center [1027, 212] width 41 height 11
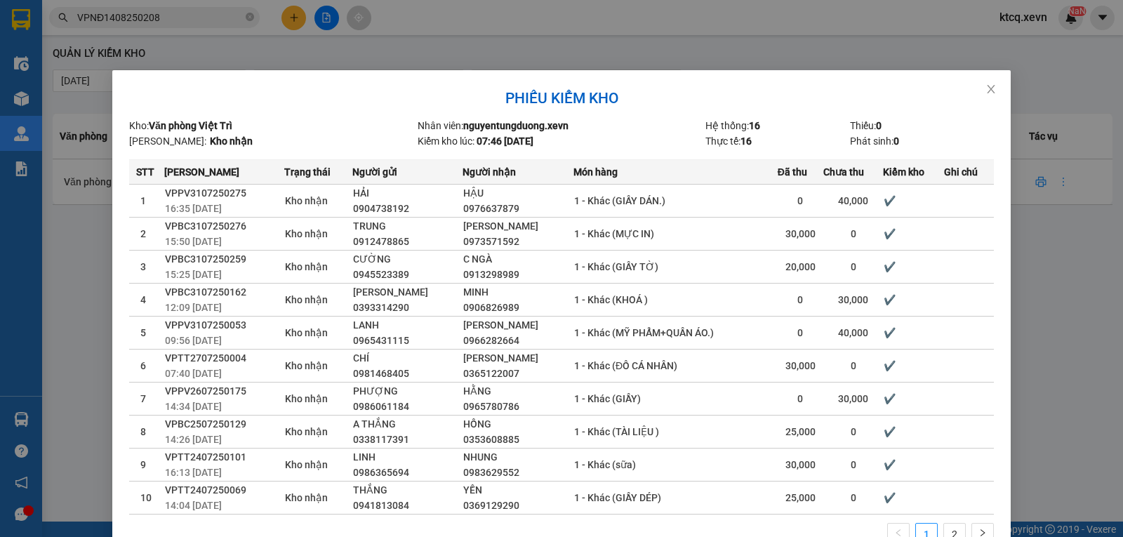
scroll to position [87, 0]
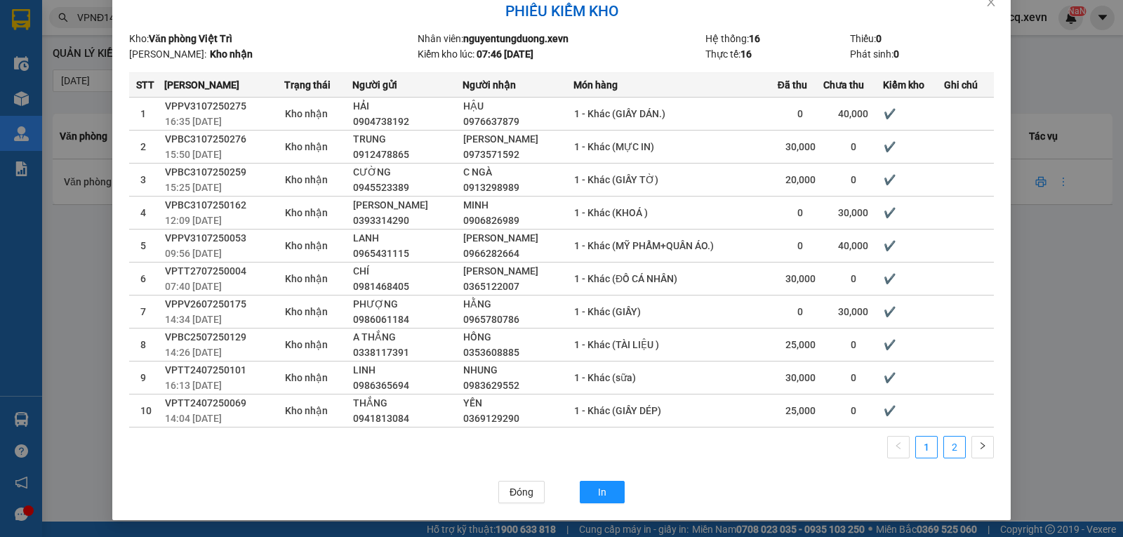
click at [955, 451] on link "2" at bounding box center [954, 447] width 21 height 21
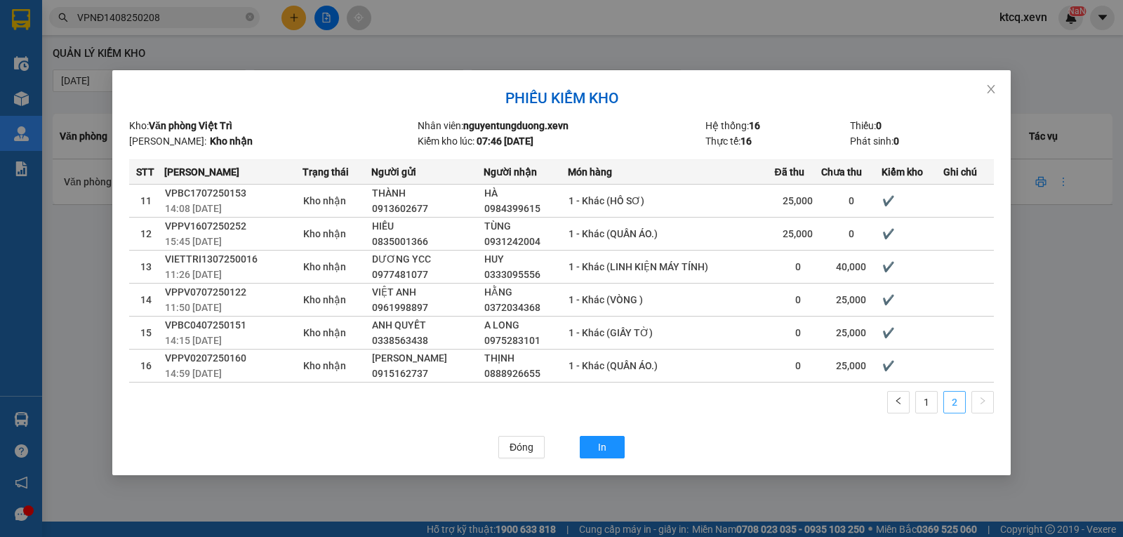
scroll to position [0, 0]
click at [990, 93] on icon "close" at bounding box center [991, 89] width 11 height 11
